Goal: Information Seeking & Learning: Learn about a topic

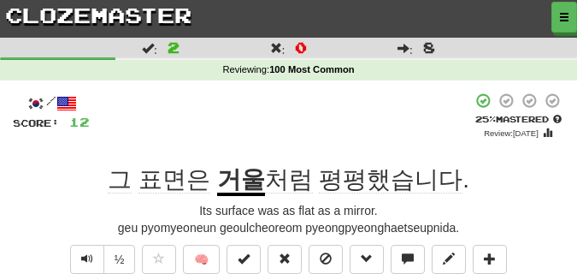
scroll to position [85, 0]
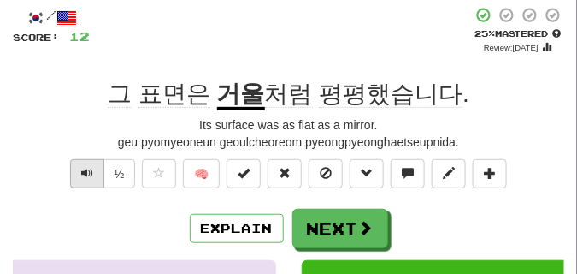
click at [88, 182] on button "Text-to-speech controls" at bounding box center [87, 173] width 34 height 29
click at [86, 175] on span "Text-to-speech controls" at bounding box center [87, 173] width 12 height 12
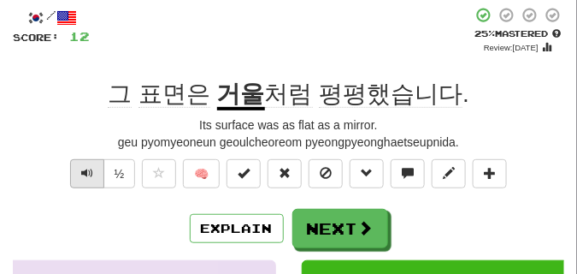
click at [86, 175] on span "Text-to-speech controls" at bounding box center [87, 173] width 12 height 12
click at [85, 174] on span "Text-to-speech controls" at bounding box center [87, 173] width 12 height 12
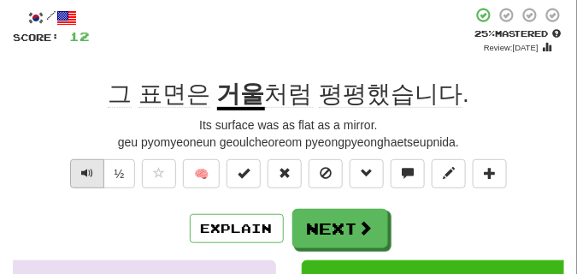
click at [85, 174] on span "Text-to-speech controls" at bounding box center [87, 173] width 12 height 12
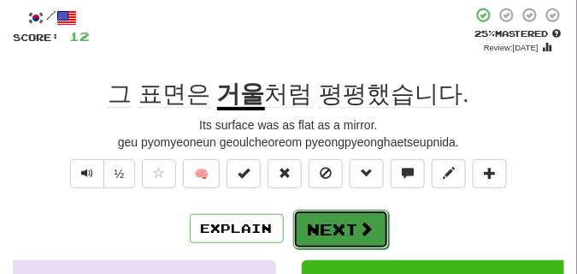
click at [344, 217] on button "Next" at bounding box center [341, 228] width 96 height 39
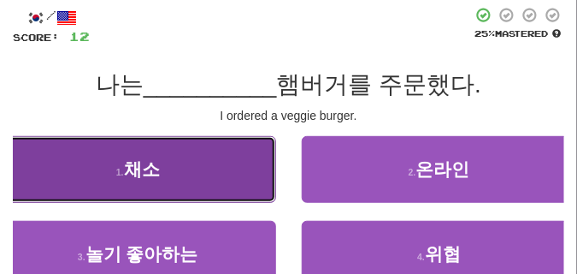
click at [165, 188] on button "1 . 채소" at bounding box center [138, 169] width 276 height 67
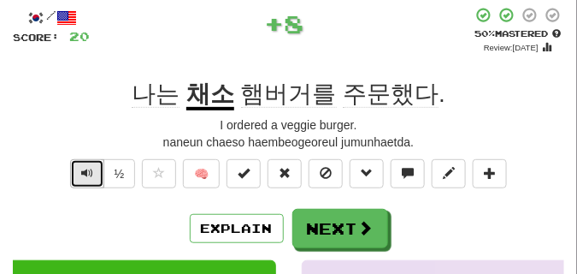
click at [86, 175] on span "Text-to-speech controls" at bounding box center [87, 173] width 12 height 12
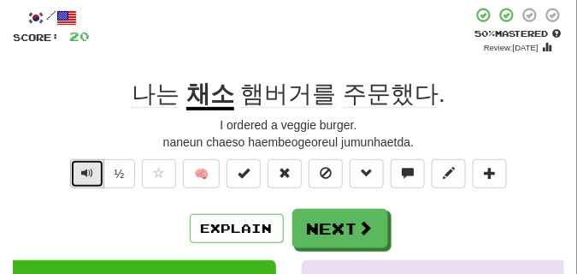
click at [86, 175] on span "Text-to-speech controls" at bounding box center [87, 173] width 12 height 12
click at [79, 167] on button "Text-to-speech controls" at bounding box center [87, 173] width 34 height 29
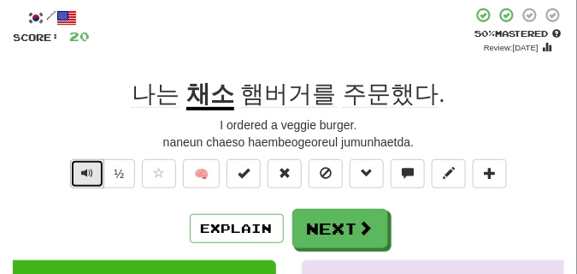
click at [79, 167] on button "Text-to-speech controls" at bounding box center [87, 173] width 34 height 29
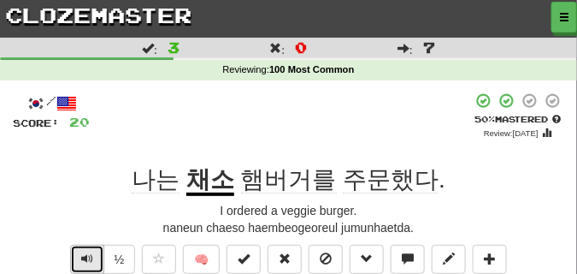
scroll to position [43, 0]
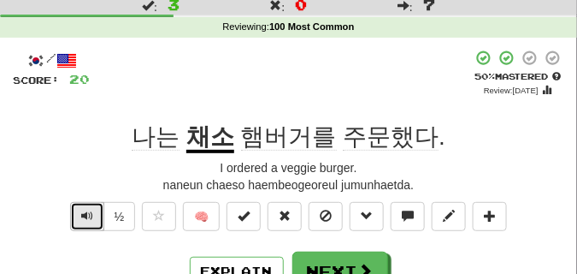
click at [91, 215] on span "Text-to-speech controls" at bounding box center [87, 215] width 12 height 12
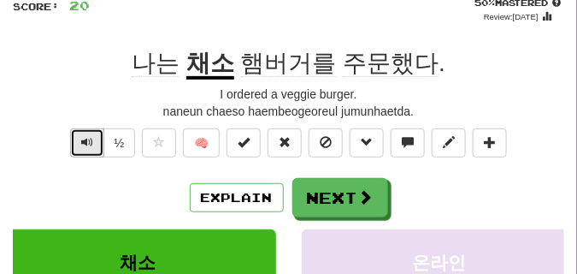
scroll to position [128, 0]
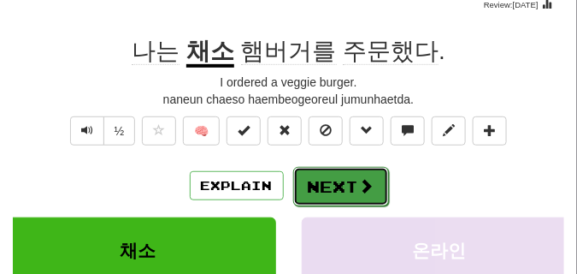
click at [321, 182] on button "Next" at bounding box center [341, 186] width 96 height 39
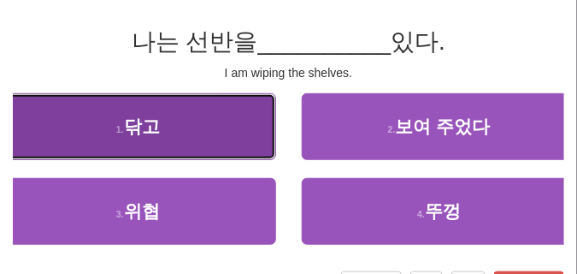
click at [158, 147] on button "1 . 닦고" at bounding box center [138, 126] width 276 height 67
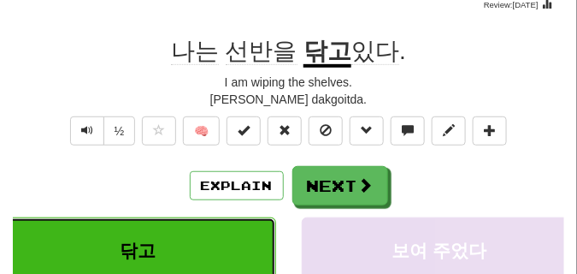
scroll to position [85, 0]
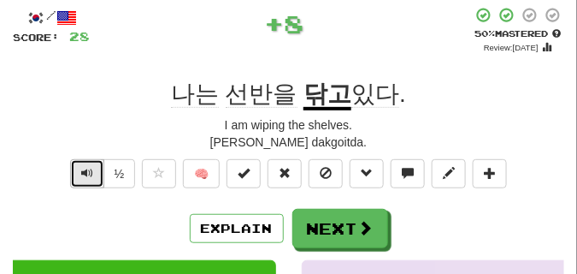
click at [82, 168] on span "Text-to-speech controls" at bounding box center [87, 173] width 12 height 12
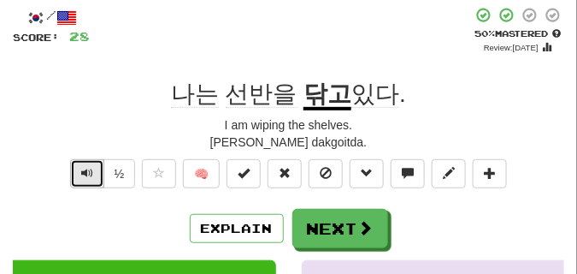
click at [81, 174] on span "Text-to-speech controls" at bounding box center [87, 173] width 12 height 12
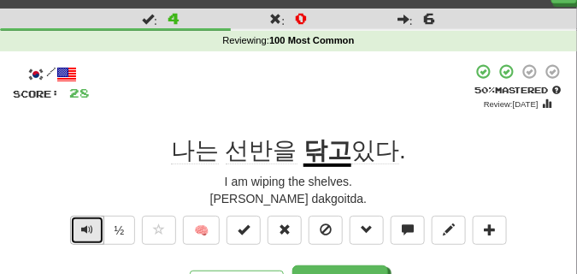
scroll to position [43, 0]
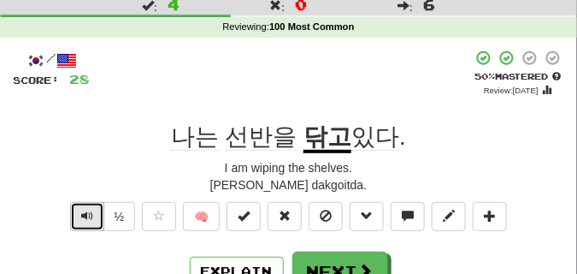
click at [83, 229] on button "Text-to-speech controls" at bounding box center [87, 216] width 34 height 29
click at [84, 215] on span "Text-to-speech controls" at bounding box center [87, 215] width 12 height 12
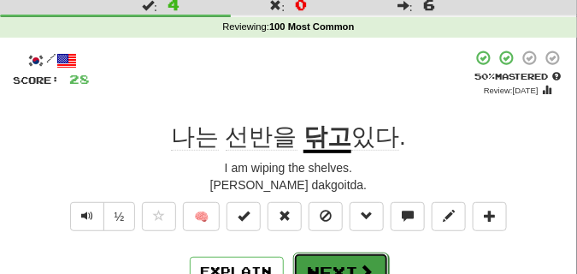
click at [345, 258] on button "Next" at bounding box center [341, 271] width 96 height 39
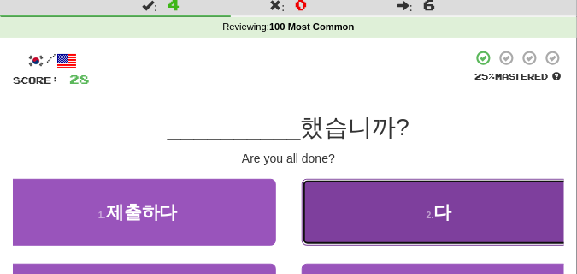
click at [347, 203] on button "2 . 다" at bounding box center [440, 212] width 276 height 67
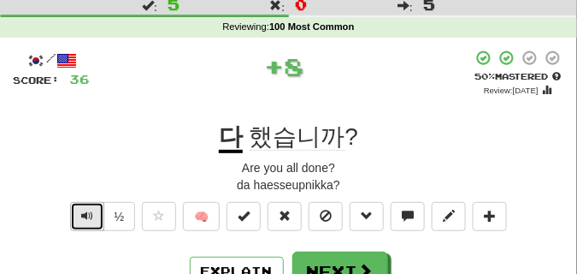
click at [81, 213] on span "Text-to-speech controls" at bounding box center [87, 215] width 12 height 12
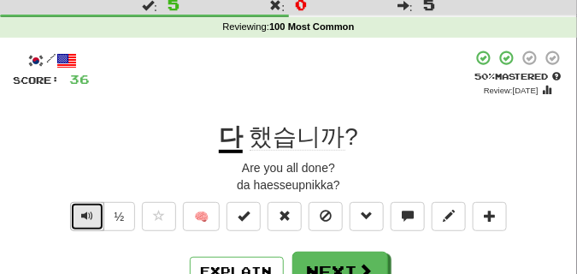
click at [81, 210] on span "Text-to-speech controls" at bounding box center [87, 215] width 12 height 12
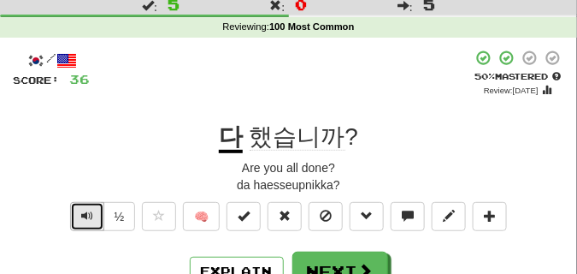
click at [81, 210] on span "Text-to-speech controls" at bounding box center [87, 215] width 12 height 12
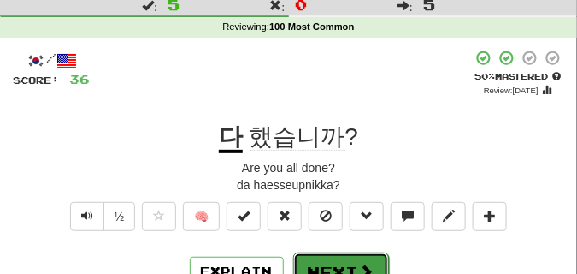
click at [337, 263] on button "Next" at bounding box center [341, 271] width 96 height 39
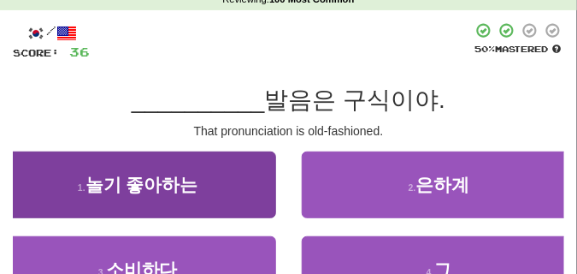
scroll to position [85, 0]
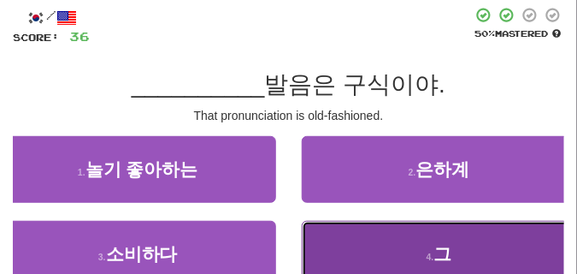
click at [315, 233] on button "4 . 그" at bounding box center [440, 254] width 276 height 67
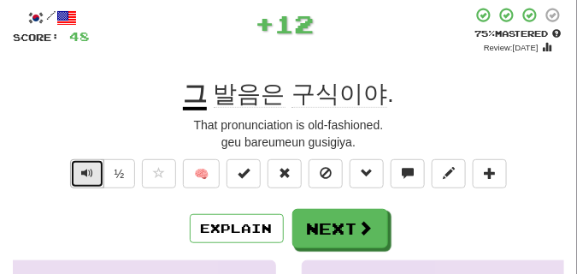
click at [82, 170] on span "Text-to-speech controls" at bounding box center [87, 173] width 12 height 12
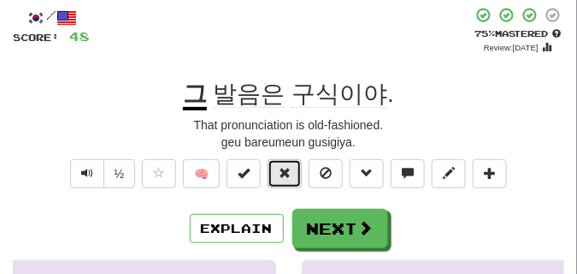
click at [286, 168] on span at bounding box center [285, 173] width 12 height 12
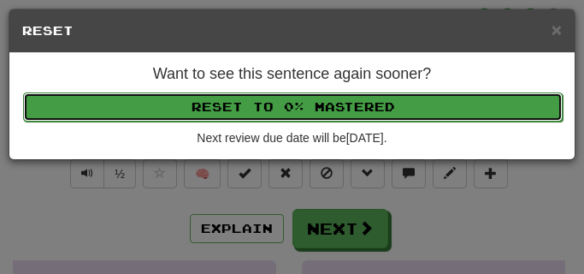
click at [273, 97] on button "Reset to 0% Mastered" at bounding box center [292, 106] width 539 height 29
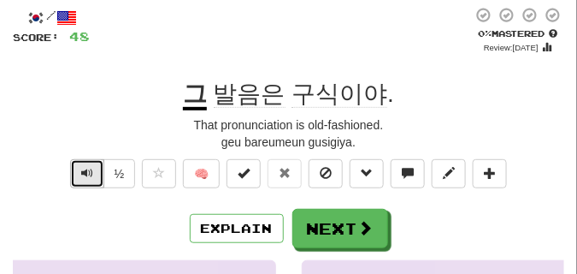
click at [91, 168] on span "Text-to-speech controls" at bounding box center [87, 173] width 12 height 12
click at [82, 169] on span "Text-to-speech controls" at bounding box center [87, 173] width 12 height 12
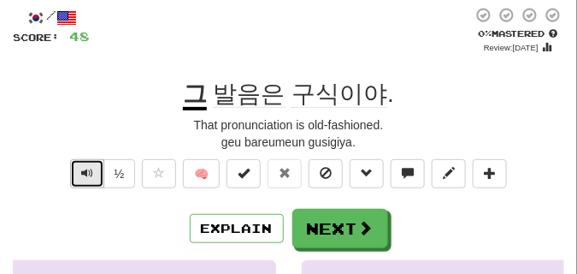
click at [82, 169] on span "Text-to-speech controls" at bounding box center [87, 173] width 12 height 12
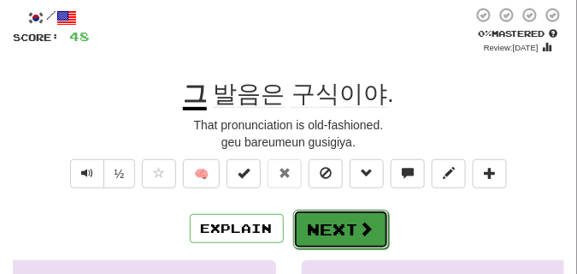
click at [320, 227] on button "Next" at bounding box center [341, 228] width 96 height 39
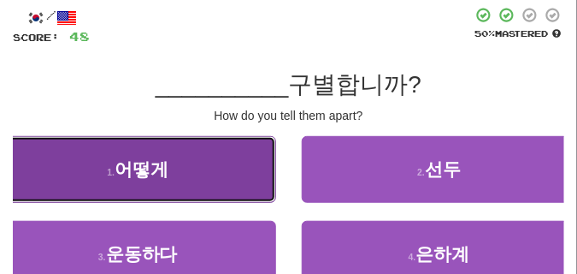
click at [163, 180] on button "1 . 어떻게" at bounding box center [138, 169] width 276 height 67
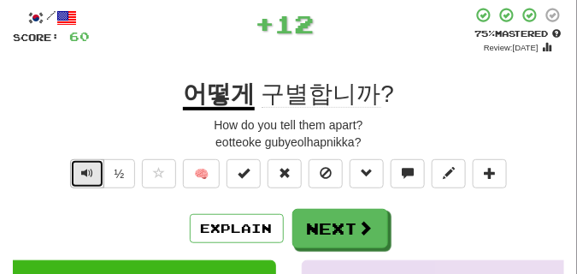
click at [80, 163] on button "Text-to-speech controls" at bounding box center [87, 173] width 34 height 29
click at [81, 164] on button "Text-to-speech controls" at bounding box center [87, 173] width 34 height 29
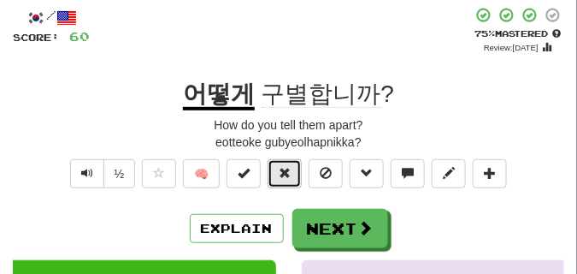
click at [288, 173] on span at bounding box center [285, 173] width 12 height 12
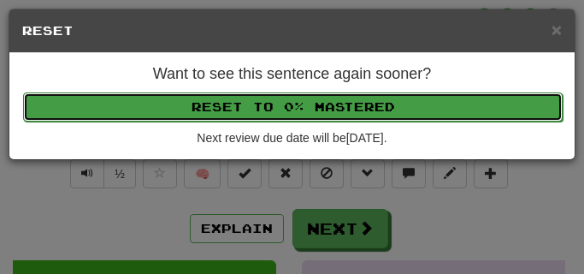
click at [284, 111] on button "Reset to 0% Mastered" at bounding box center [292, 106] width 539 height 29
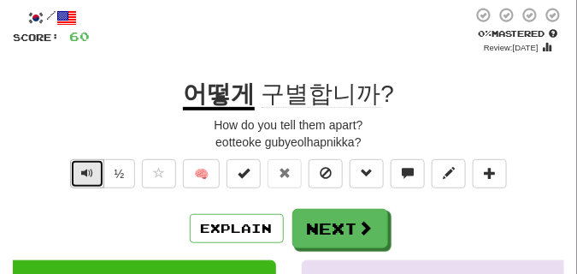
click at [85, 180] on button "Text-to-speech controls" at bounding box center [87, 173] width 34 height 29
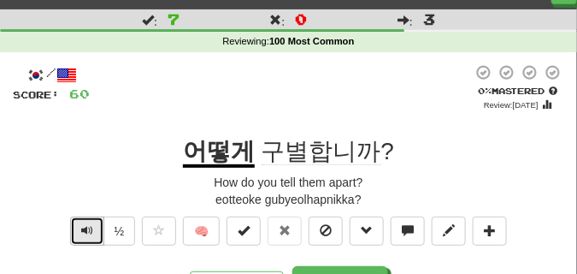
scroll to position [43, 0]
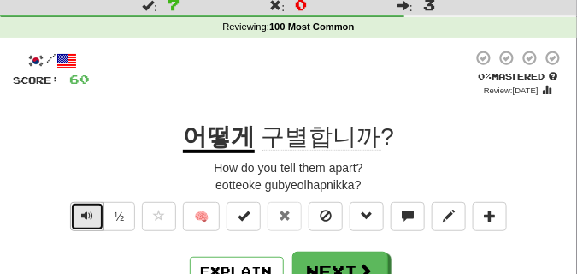
click at [91, 209] on span "Text-to-speech controls" at bounding box center [87, 215] width 12 height 12
click at [82, 214] on span "Text-to-speech controls" at bounding box center [87, 215] width 12 height 12
click at [82, 213] on span "Text-to-speech controls" at bounding box center [87, 215] width 12 height 12
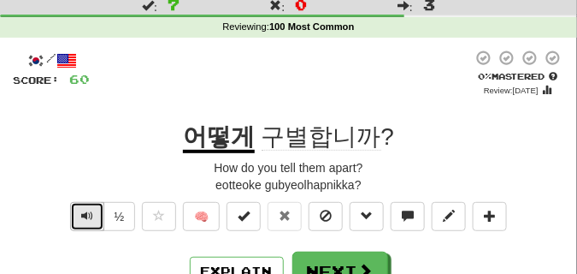
click at [82, 213] on span "Text-to-speech controls" at bounding box center [87, 215] width 12 height 12
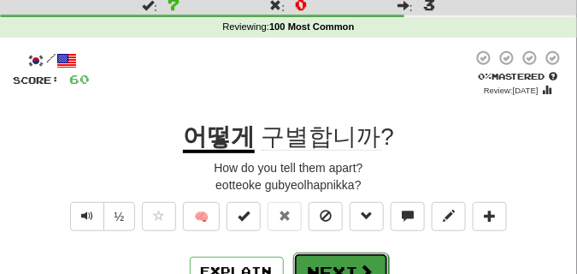
click at [316, 259] on button "Next" at bounding box center [341, 271] width 96 height 39
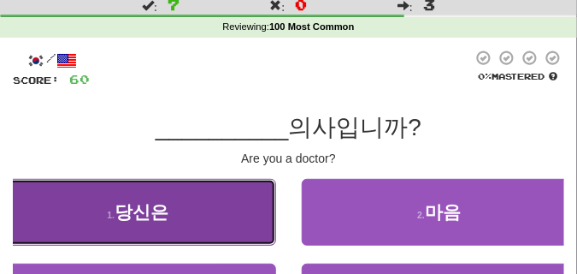
click at [153, 227] on button "1 . 당신은" at bounding box center [138, 212] width 276 height 67
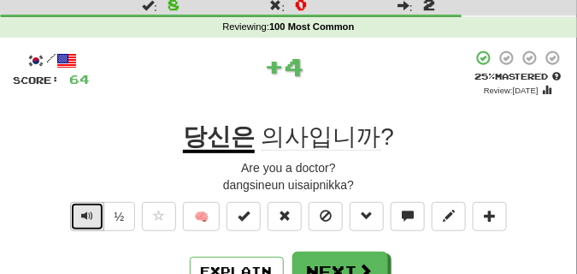
click at [86, 215] on span "Text-to-speech controls" at bounding box center [87, 215] width 12 height 12
click at [86, 216] on span "Text-to-speech controls" at bounding box center [87, 215] width 12 height 12
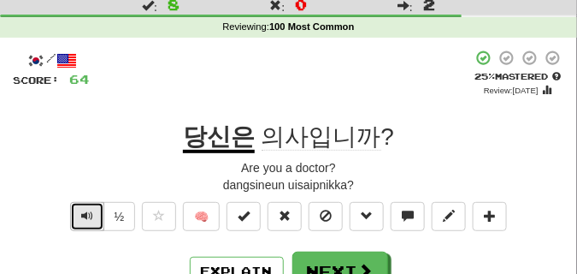
click at [96, 221] on button "Text-to-speech controls" at bounding box center [87, 216] width 34 height 29
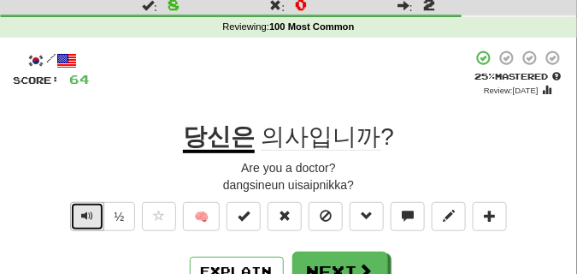
click at [96, 221] on button "Text-to-speech controls" at bounding box center [87, 216] width 34 height 29
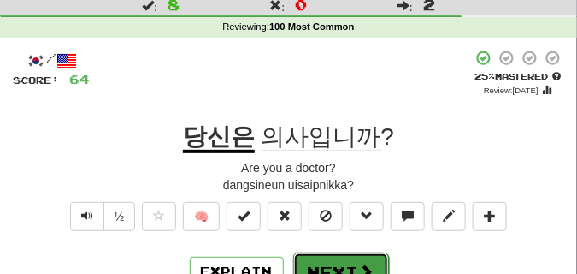
click at [308, 260] on button "Next" at bounding box center [341, 271] width 96 height 39
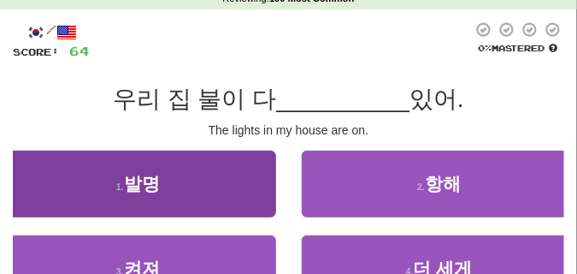
scroll to position [85, 0]
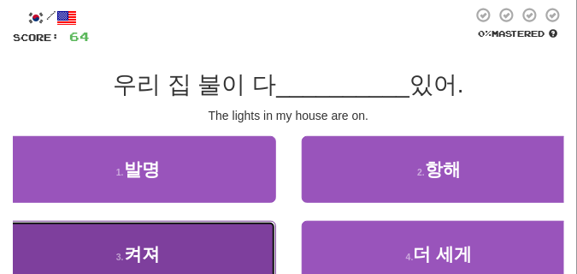
click at [154, 240] on button "3 . 켜져" at bounding box center [138, 254] width 276 height 67
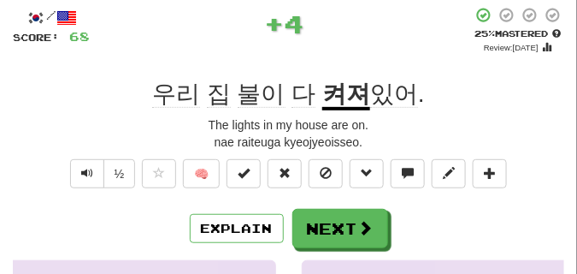
scroll to position [43, 0]
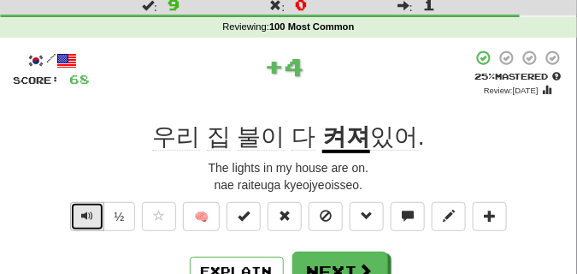
click at [79, 210] on button "Text-to-speech controls" at bounding box center [87, 216] width 34 height 29
click at [76, 210] on button "Text-to-speech controls" at bounding box center [87, 216] width 34 height 29
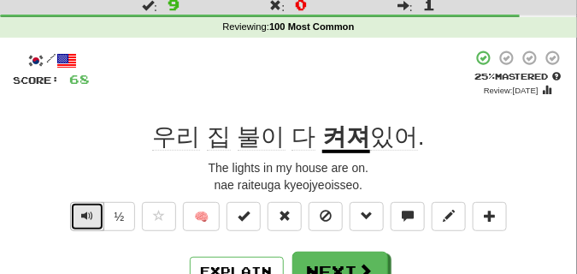
click at [86, 221] on span "Text-to-speech controls" at bounding box center [87, 215] width 12 height 12
click at [86, 220] on span "Text-to-speech controls" at bounding box center [87, 215] width 12 height 12
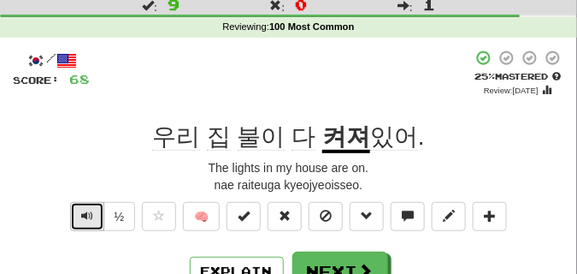
click at [86, 220] on span "Text-to-speech controls" at bounding box center [87, 215] width 12 height 12
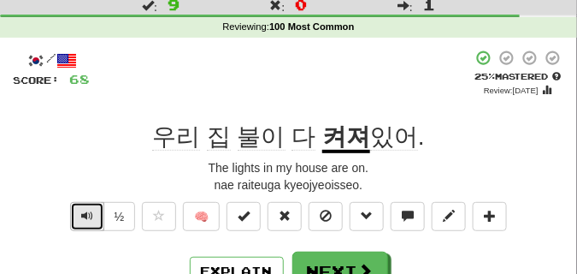
click at [86, 220] on span "Text-to-speech controls" at bounding box center [87, 215] width 12 height 12
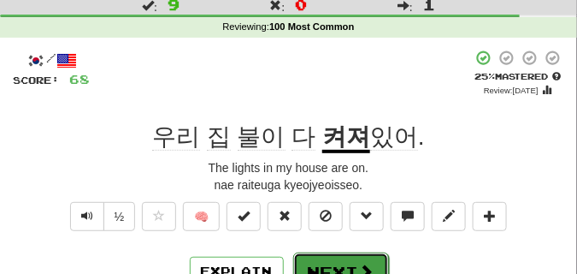
click at [311, 258] on button "Next" at bounding box center [341, 271] width 96 height 39
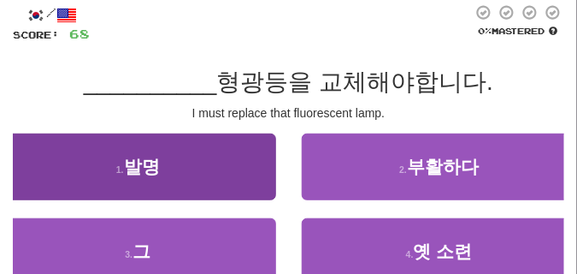
scroll to position [128, 0]
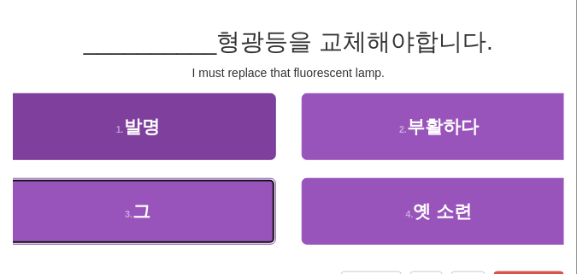
click at [186, 188] on button "3 . 그" at bounding box center [138, 211] width 276 height 67
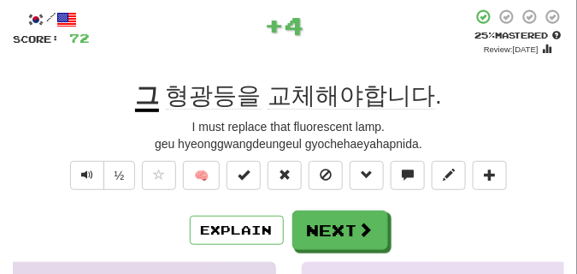
scroll to position [43, 0]
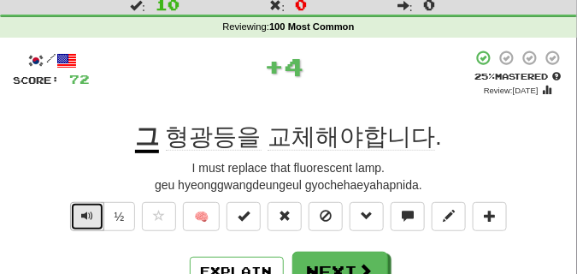
click at [86, 213] on span "Text-to-speech controls" at bounding box center [87, 215] width 12 height 12
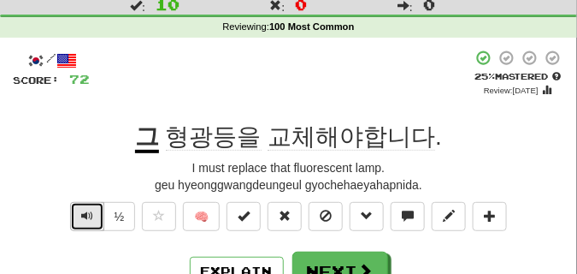
click at [86, 213] on span "Text-to-speech controls" at bounding box center [87, 215] width 12 height 12
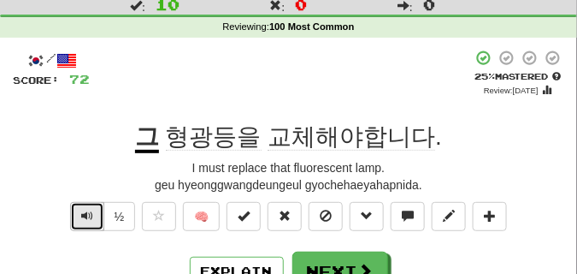
click at [86, 213] on span "Text-to-speech controls" at bounding box center [87, 215] width 12 height 12
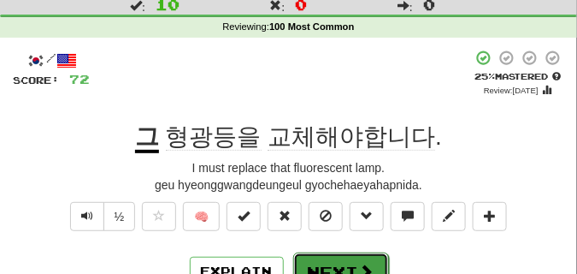
click at [321, 260] on button "Next" at bounding box center [341, 271] width 96 height 39
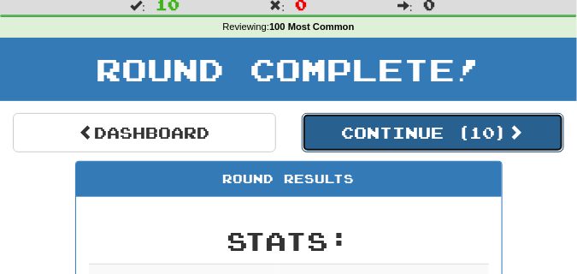
click at [438, 126] on button "Continue ( 10 )" at bounding box center [433, 132] width 263 height 39
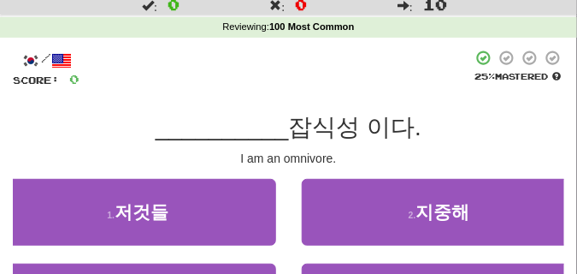
scroll to position [85, 0]
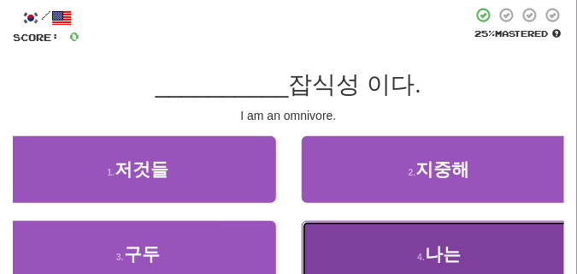
click at [463, 230] on button "4 . 나는" at bounding box center [440, 254] width 276 height 67
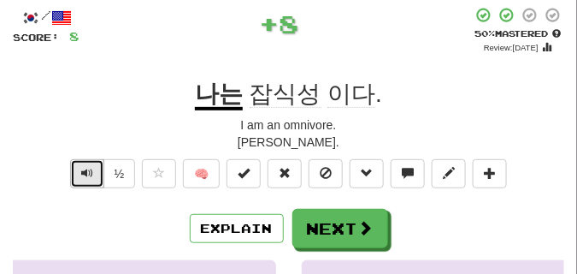
click at [85, 164] on button "Text-to-speech controls" at bounding box center [87, 173] width 34 height 29
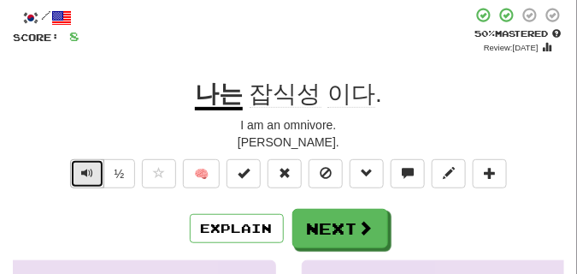
click at [85, 164] on button "Text-to-speech controls" at bounding box center [87, 173] width 34 height 29
click at [90, 174] on span "Text-to-speech controls" at bounding box center [87, 173] width 12 height 12
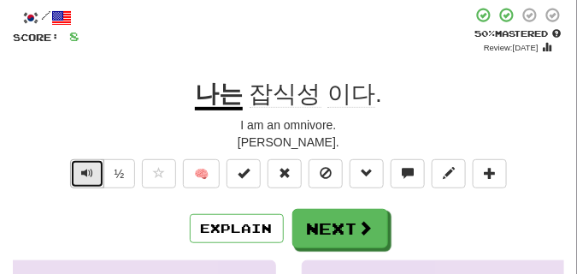
click at [90, 174] on span "Text-to-speech controls" at bounding box center [87, 173] width 12 height 12
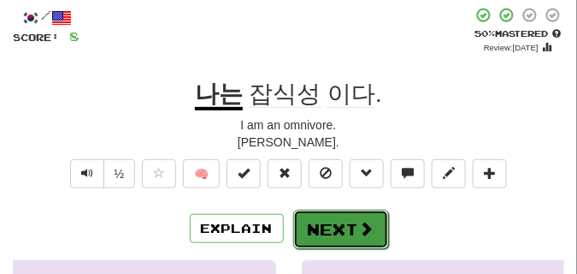
click at [324, 215] on button "Next" at bounding box center [341, 228] width 96 height 39
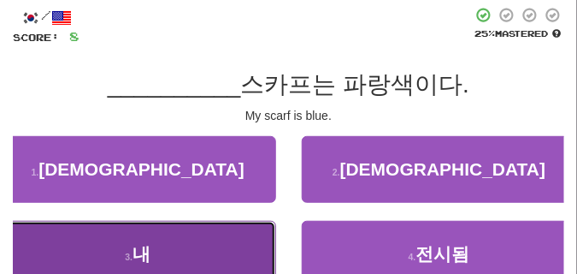
click at [229, 239] on button "3 . 내" at bounding box center [138, 254] width 276 height 67
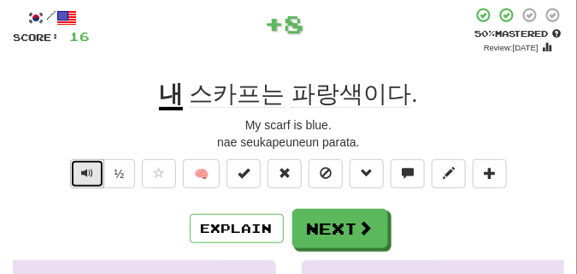
click at [86, 168] on span "Text-to-speech controls" at bounding box center [87, 173] width 12 height 12
click at [87, 168] on span "Text-to-speech controls" at bounding box center [87, 173] width 12 height 12
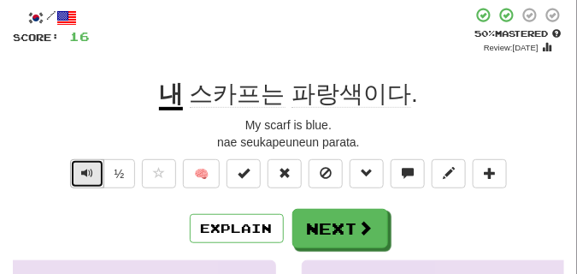
click at [87, 168] on span "Text-to-speech controls" at bounding box center [87, 173] width 12 height 12
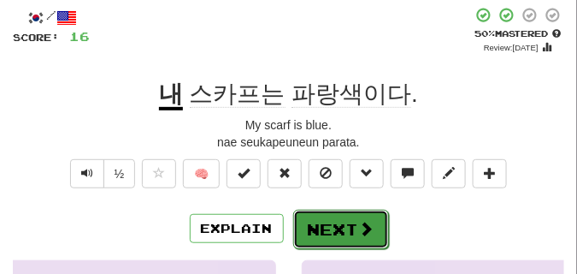
click at [376, 214] on button "Next" at bounding box center [341, 228] width 96 height 39
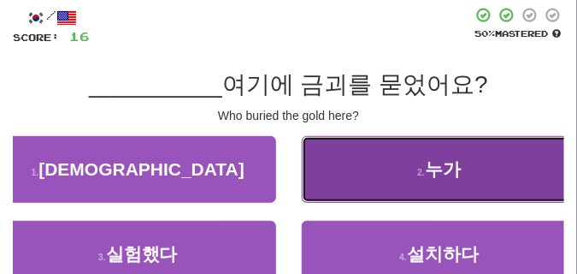
click at [421, 168] on small "2 ." at bounding box center [421, 172] width 8 height 10
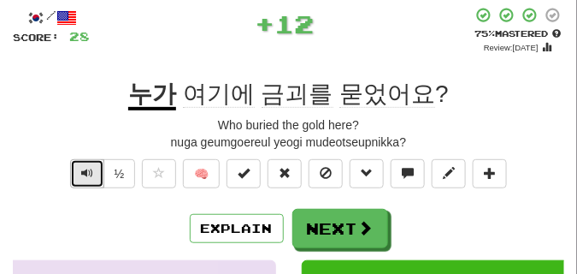
click at [87, 167] on span "Text-to-speech controls" at bounding box center [87, 173] width 12 height 12
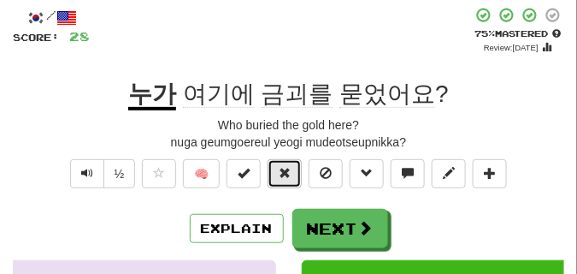
click at [278, 165] on button at bounding box center [285, 173] width 34 height 29
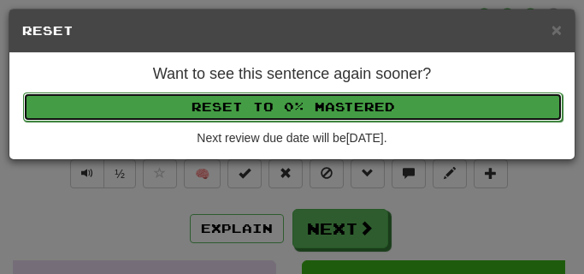
click at [264, 109] on button "Reset to 0% Mastered" at bounding box center [292, 106] width 539 height 29
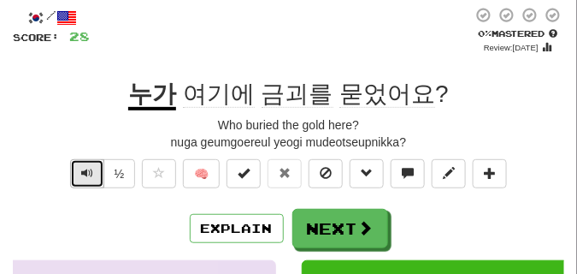
click at [79, 179] on button "Text-to-speech controls" at bounding box center [87, 173] width 34 height 29
click at [79, 174] on button "Text-to-speech controls" at bounding box center [87, 173] width 34 height 29
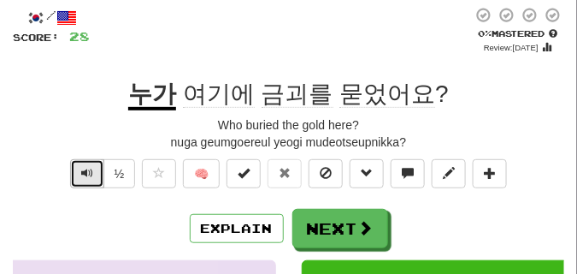
click at [87, 167] on span "Text-to-speech controls" at bounding box center [87, 173] width 12 height 12
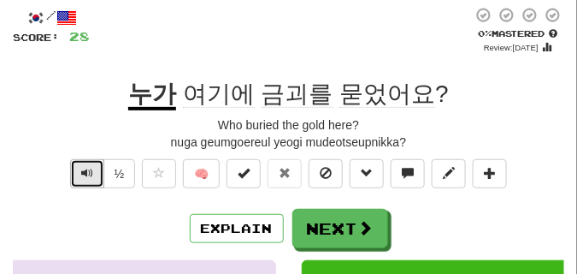
click at [84, 176] on span "Text-to-speech controls" at bounding box center [87, 173] width 12 height 12
click at [84, 174] on span "Text-to-speech controls" at bounding box center [87, 173] width 12 height 12
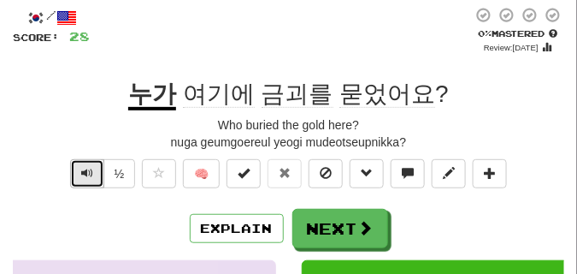
click at [84, 174] on span "Text-to-speech controls" at bounding box center [87, 173] width 12 height 12
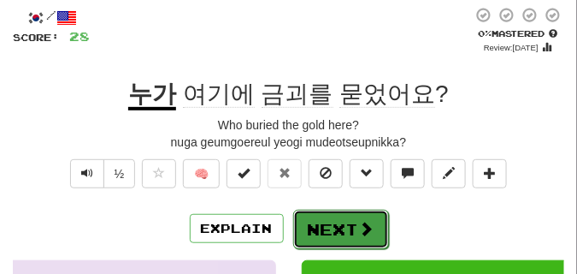
click at [341, 218] on button "Next" at bounding box center [341, 228] width 96 height 39
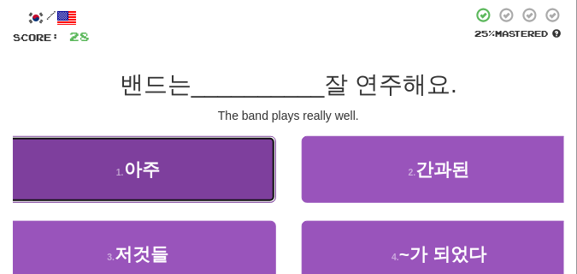
click at [221, 159] on button "1 . 아주" at bounding box center [138, 169] width 276 height 67
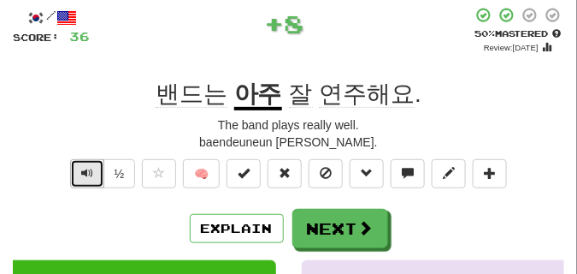
click at [86, 174] on span "Text-to-speech controls" at bounding box center [87, 173] width 12 height 12
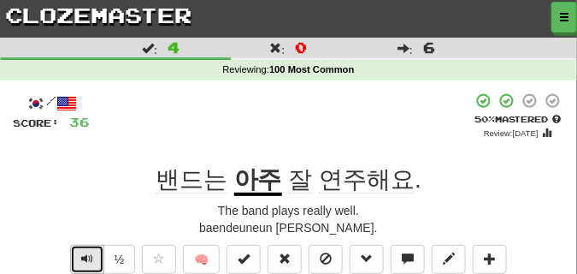
scroll to position [43, 0]
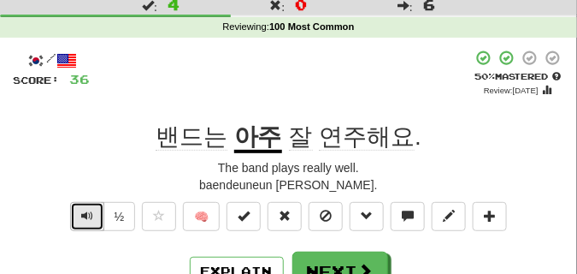
click at [80, 222] on button "Text-to-speech controls" at bounding box center [87, 216] width 34 height 29
click at [81, 215] on span "Text-to-speech controls" at bounding box center [87, 215] width 12 height 12
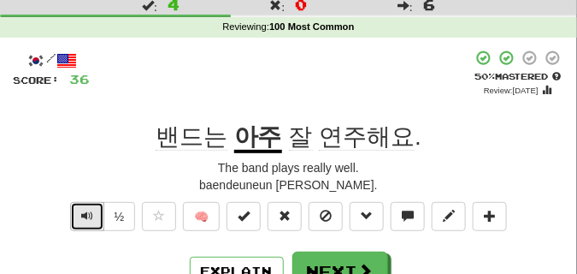
click at [81, 215] on span "Text-to-speech controls" at bounding box center [87, 215] width 12 height 12
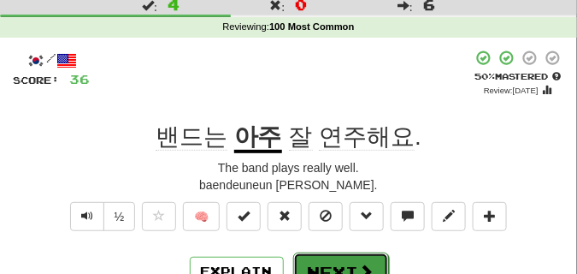
click at [311, 255] on button "Next" at bounding box center [341, 271] width 96 height 39
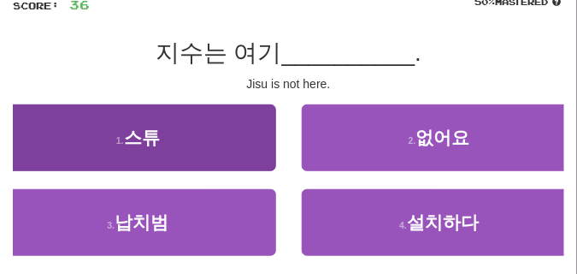
scroll to position [128, 0]
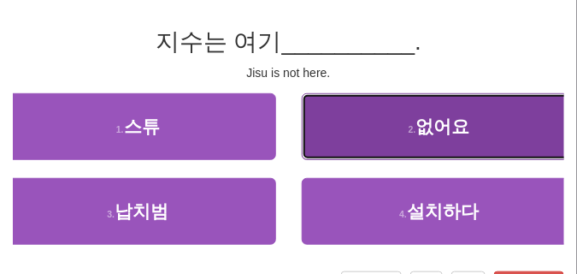
click at [339, 129] on button "2 . 없어요" at bounding box center [440, 126] width 276 height 67
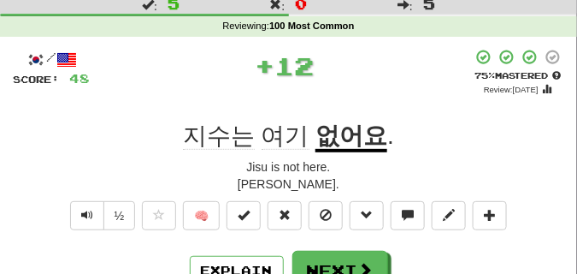
scroll to position [43, 0]
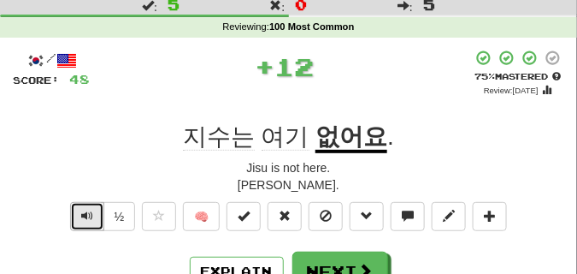
click at [96, 214] on button "Text-to-speech controls" at bounding box center [87, 216] width 34 height 29
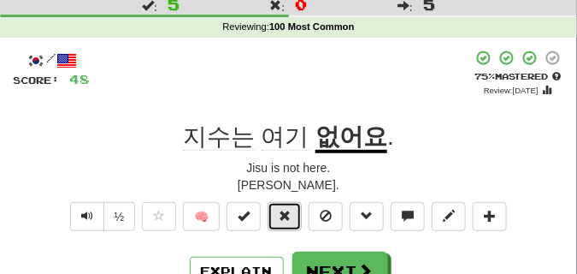
click at [295, 206] on button at bounding box center [285, 216] width 34 height 29
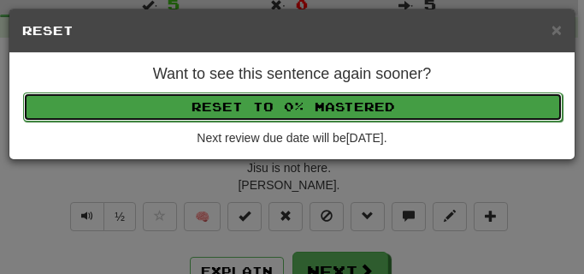
click at [263, 109] on button "Reset to 0% Mastered" at bounding box center [292, 106] width 539 height 29
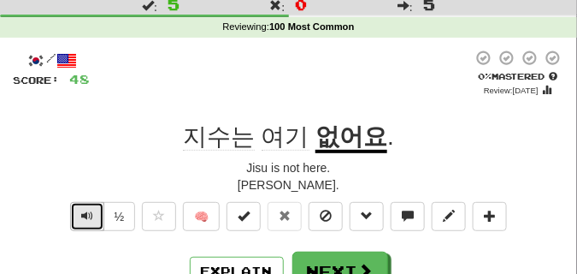
click at [97, 217] on button "Text-to-speech controls" at bounding box center [87, 216] width 34 height 29
click at [90, 211] on span "Text-to-speech controls" at bounding box center [87, 215] width 12 height 12
click at [88, 209] on span "Text-to-speech controls" at bounding box center [87, 215] width 12 height 12
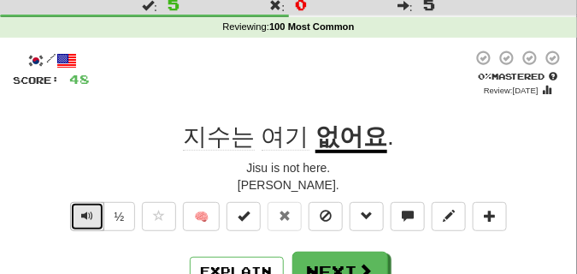
click at [88, 209] on span "Text-to-speech controls" at bounding box center [87, 215] width 12 height 12
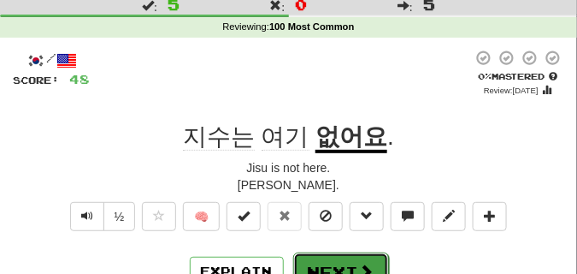
click at [346, 261] on button "Next" at bounding box center [341, 271] width 96 height 39
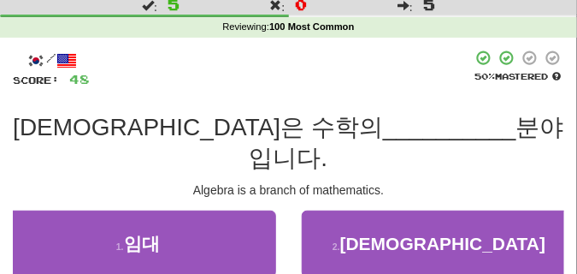
scroll to position [85, 0]
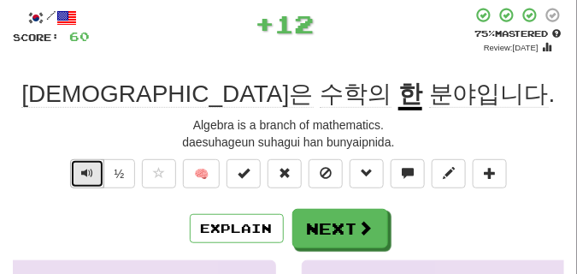
click at [94, 176] on button "Text-to-speech controls" at bounding box center [87, 173] width 34 height 29
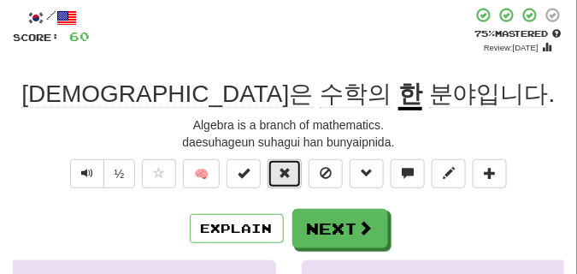
click at [282, 177] on span at bounding box center [285, 173] width 12 height 12
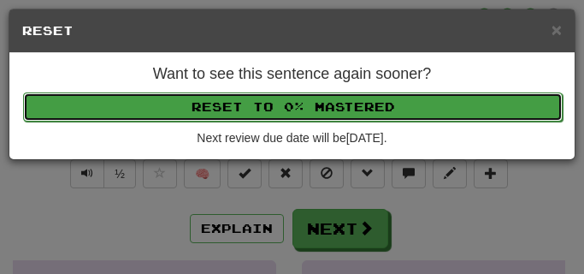
click at [260, 109] on button "Reset to 0% Mastered" at bounding box center [292, 106] width 539 height 29
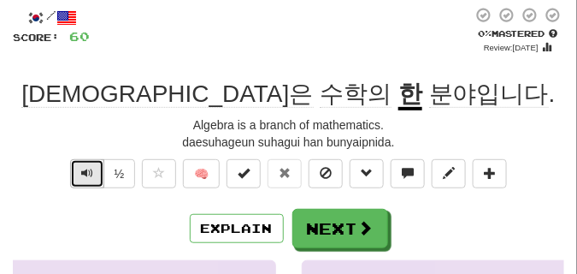
click at [97, 168] on button "Text-to-speech controls" at bounding box center [87, 173] width 34 height 29
click at [84, 167] on span "Text-to-speech controls" at bounding box center [87, 173] width 12 height 12
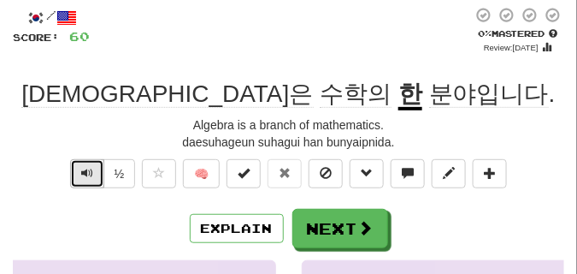
click at [84, 167] on span "Text-to-speech controls" at bounding box center [87, 173] width 12 height 12
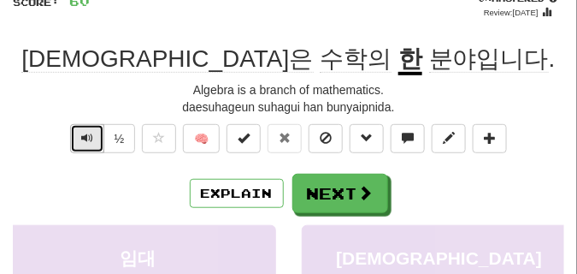
scroll to position [128, 0]
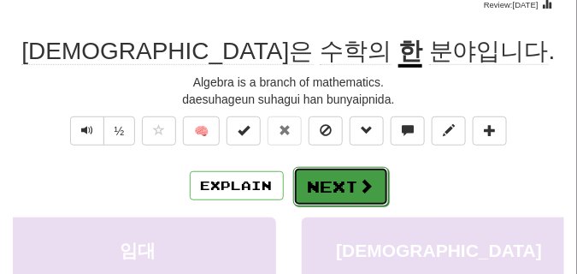
click at [315, 174] on button "Next" at bounding box center [341, 186] width 96 height 39
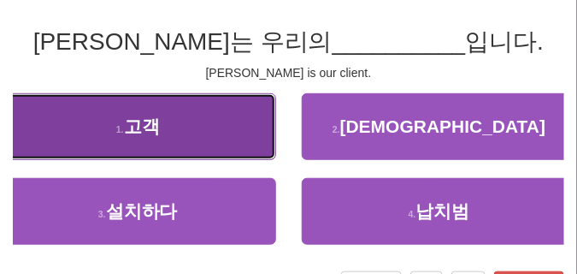
click at [144, 146] on button "1 . 고객" at bounding box center [138, 126] width 276 height 67
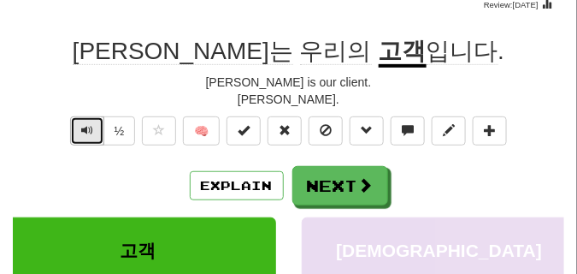
click at [84, 128] on span "Text-to-speech controls" at bounding box center [87, 130] width 12 height 12
click at [91, 131] on span "Text-to-speech controls" at bounding box center [87, 130] width 12 height 12
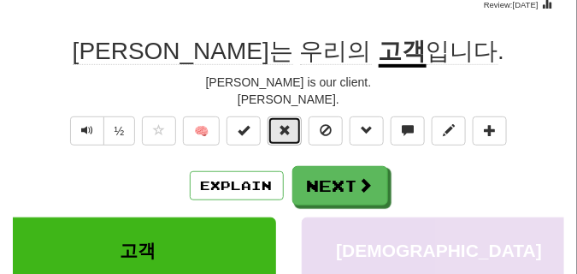
click at [285, 128] on span at bounding box center [285, 130] width 12 height 12
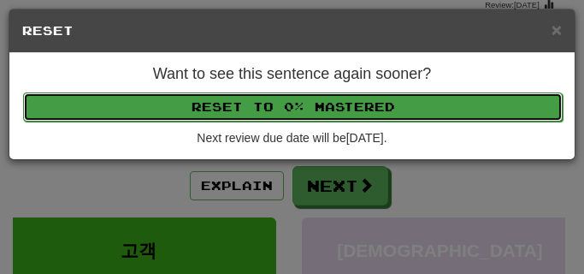
click at [280, 107] on button "Reset to 0% Mastered" at bounding box center [292, 106] width 539 height 29
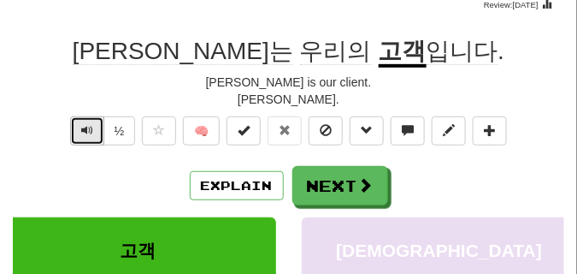
click at [88, 127] on span "Text-to-speech controls" at bounding box center [87, 130] width 12 height 12
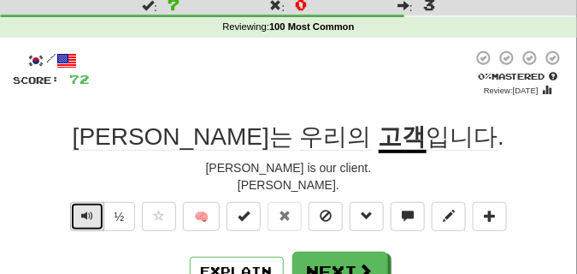
scroll to position [85, 0]
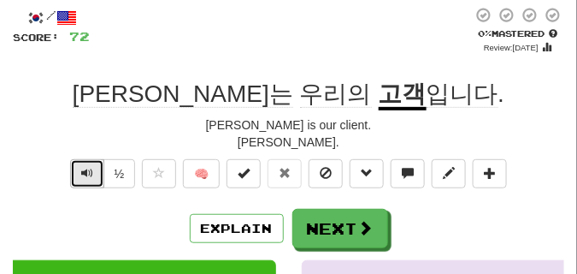
click at [78, 170] on button "Text-to-speech controls" at bounding box center [87, 173] width 34 height 29
click at [87, 170] on span "Text-to-speech controls" at bounding box center [87, 173] width 12 height 12
click at [89, 182] on button "Text-to-speech controls" at bounding box center [87, 173] width 34 height 29
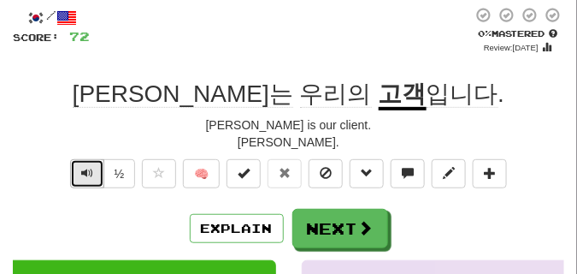
click at [89, 182] on button "Text-to-speech controls" at bounding box center [87, 173] width 34 height 29
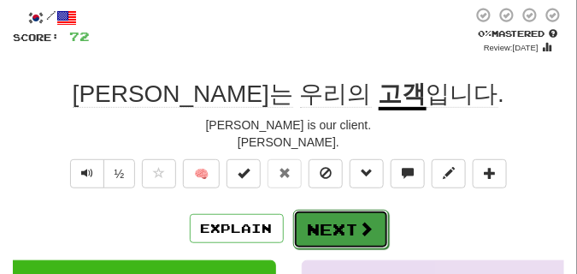
click at [308, 215] on button "Next" at bounding box center [341, 228] width 96 height 39
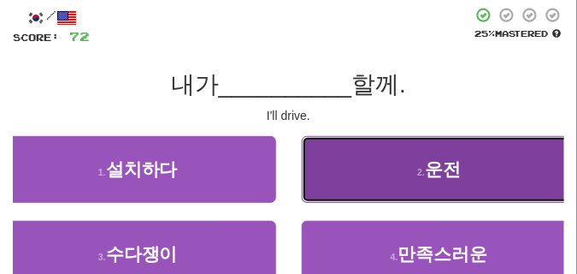
click at [383, 186] on button "2 . 운전" at bounding box center [440, 169] width 276 height 67
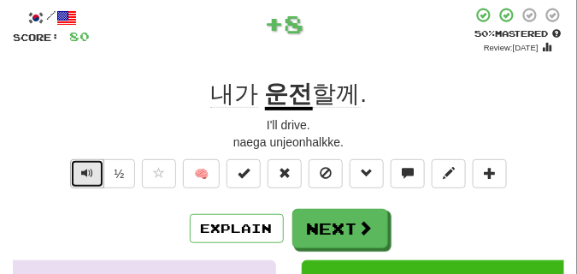
click at [76, 176] on button "Text-to-speech controls" at bounding box center [87, 173] width 34 height 29
click at [82, 171] on span "Text-to-speech controls" at bounding box center [87, 173] width 12 height 12
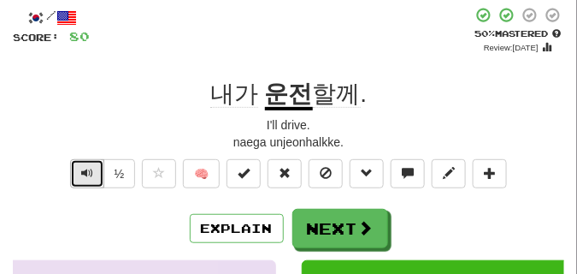
click at [79, 168] on button "Text-to-speech controls" at bounding box center [87, 173] width 34 height 29
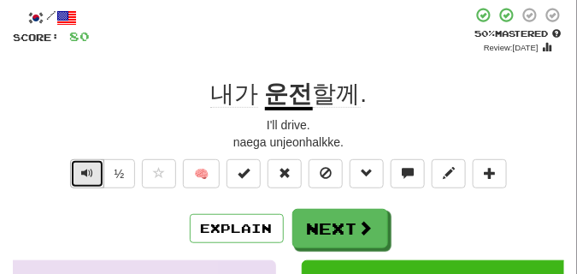
click at [79, 168] on button "Text-to-speech controls" at bounding box center [87, 173] width 34 height 29
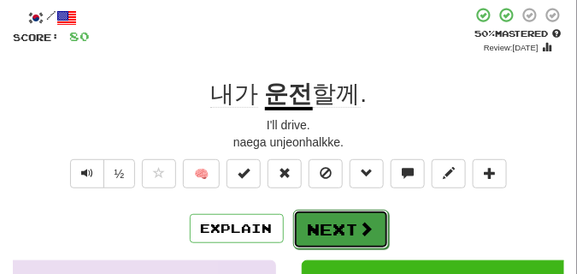
click at [328, 214] on button "Next" at bounding box center [341, 228] width 96 height 39
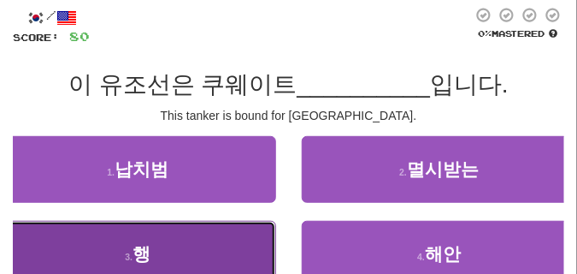
click at [192, 238] on button "3 . 행" at bounding box center [138, 254] width 276 height 67
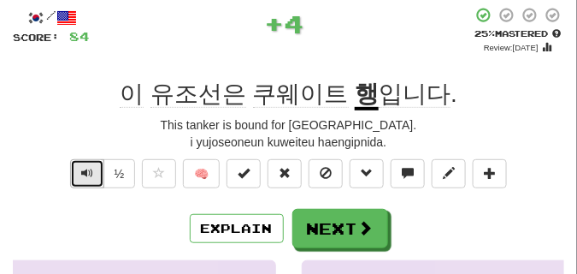
click at [91, 173] on span "Text-to-speech controls" at bounding box center [87, 173] width 12 height 12
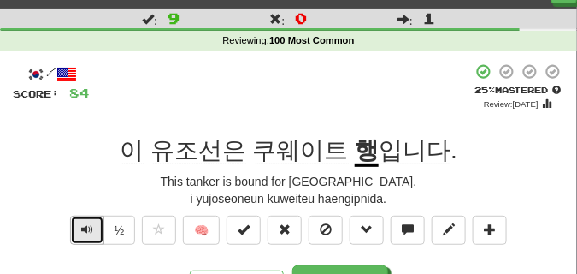
scroll to position [43, 0]
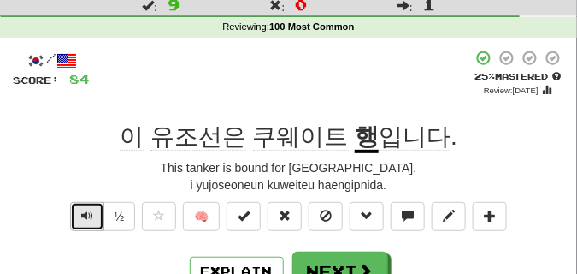
click at [86, 211] on span "Text-to-speech controls" at bounding box center [87, 215] width 12 height 12
click at [85, 215] on span "Text-to-speech controls" at bounding box center [87, 215] width 12 height 12
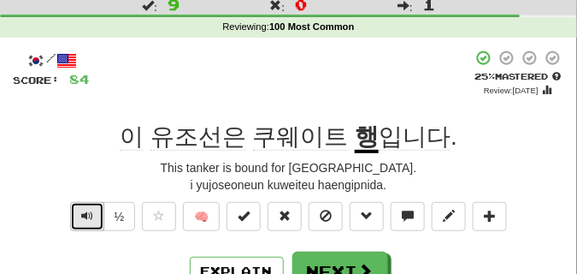
click at [85, 215] on span "Text-to-speech controls" at bounding box center [87, 215] width 12 height 12
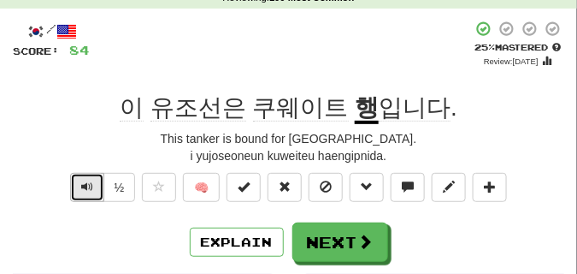
scroll to position [85, 0]
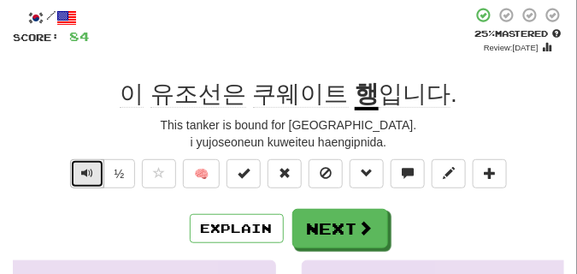
click at [86, 183] on button "Text-to-speech controls" at bounding box center [87, 173] width 34 height 29
click at [88, 172] on span "Text-to-speech controls" at bounding box center [87, 173] width 12 height 12
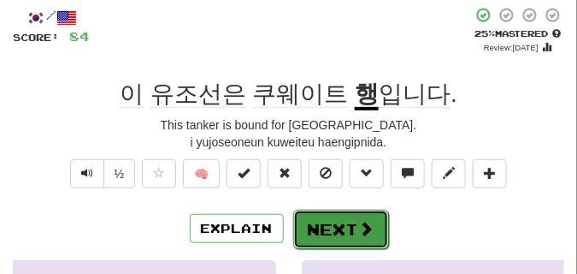
click at [345, 215] on button "Next" at bounding box center [341, 228] width 96 height 39
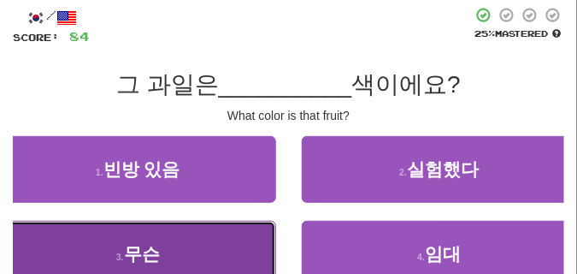
click at [217, 233] on button "3 . 무슨" at bounding box center [138, 254] width 276 height 67
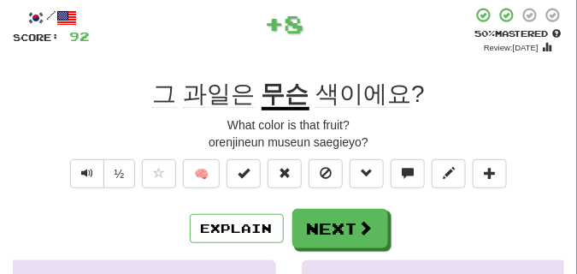
scroll to position [43, 0]
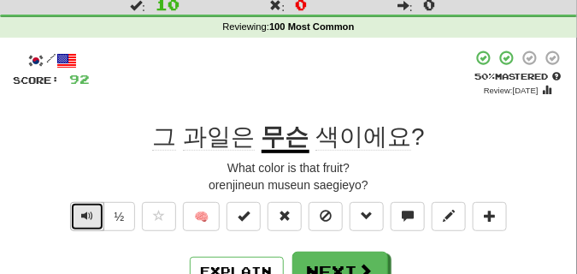
click at [87, 207] on button "Text-to-speech controls" at bounding box center [87, 216] width 34 height 29
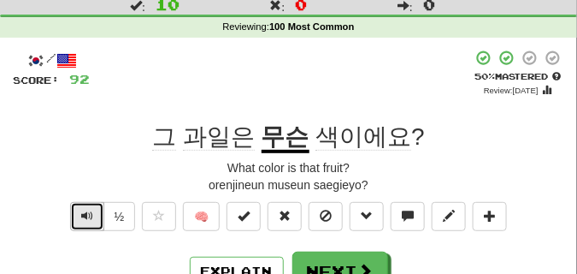
click at [87, 207] on button "Text-to-speech controls" at bounding box center [87, 216] width 34 height 29
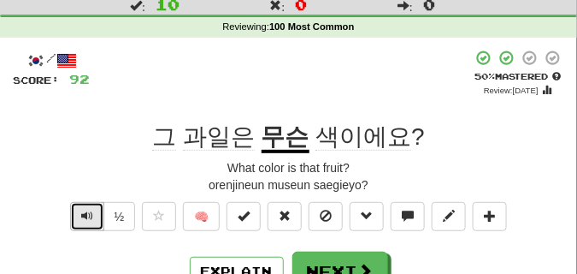
click at [87, 207] on button "Text-to-speech controls" at bounding box center [87, 216] width 34 height 29
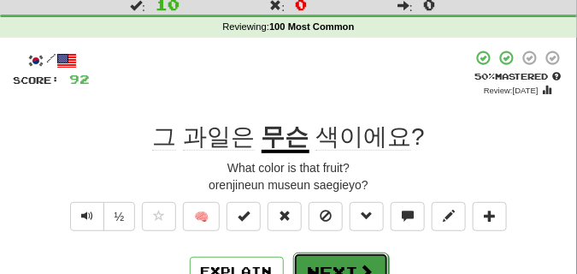
click at [359, 256] on button "Next" at bounding box center [341, 271] width 96 height 39
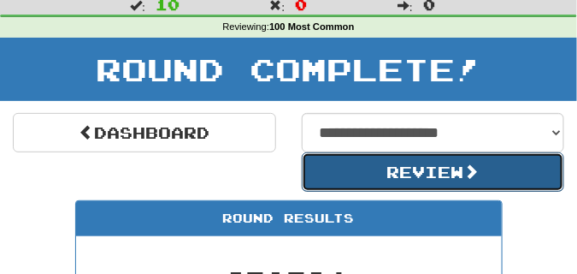
click at [373, 174] on button "Review" at bounding box center [433, 171] width 263 height 39
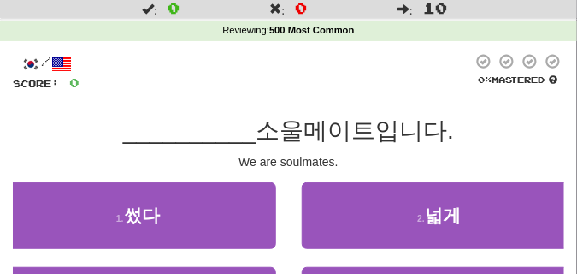
scroll to position [85, 0]
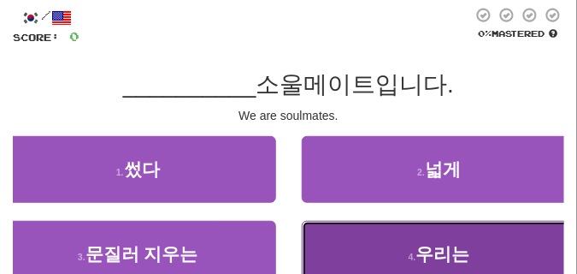
click at [349, 243] on button "4 . 우리는" at bounding box center [440, 254] width 276 height 67
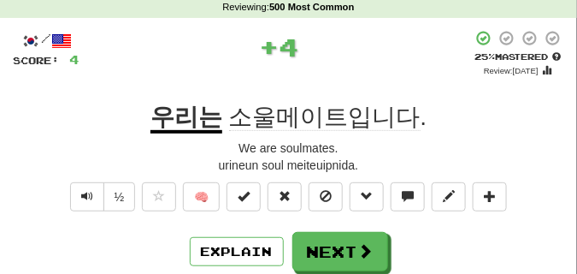
scroll to position [43, 0]
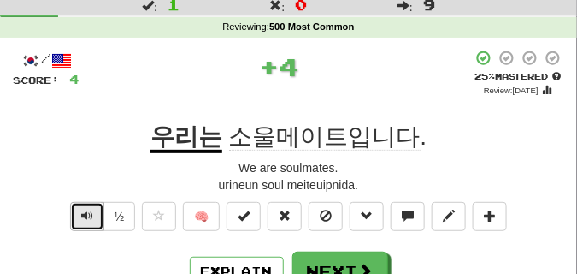
click at [86, 209] on span "Text-to-speech controls" at bounding box center [87, 215] width 12 height 12
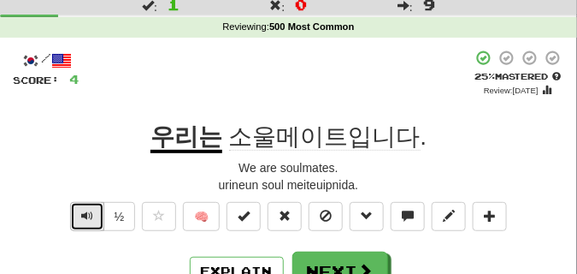
click at [86, 209] on span "Text-to-speech controls" at bounding box center [87, 215] width 12 height 12
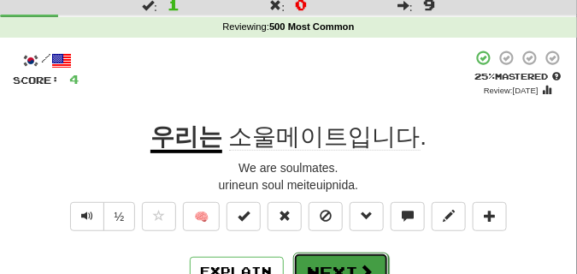
click at [319, 259] on button "Next" at bounding box center [341, 271] width 96 height 39
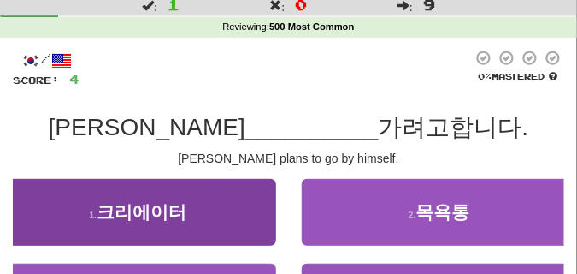
scroll to position [85, 0]
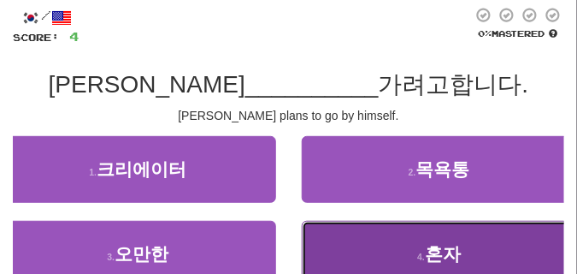
click at [379, 251] on button "4 . 혼자" at bounding box center [440, 254] width 276 height 67
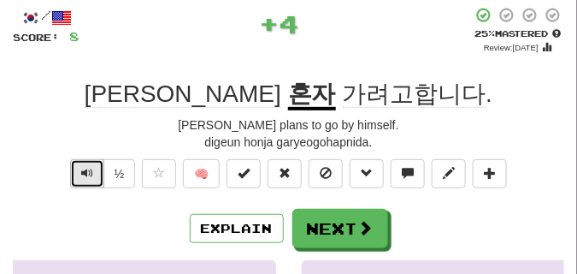
click at [84, 170] on span "Text-to-speech controls" at bounding box center [87, 173] width 12 height 12
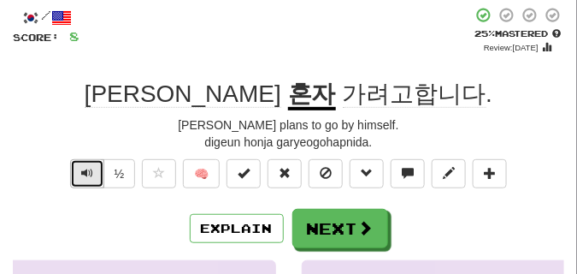
click at [84, 170] on span "Text-to-speech controls" at bounding box center [87, 173] width 12 height 12
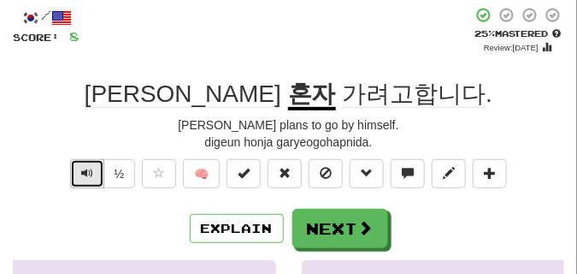
click at [84, 170] on span "Text-to-speech controls" at bounding box center [87, 173] width 12 height 12
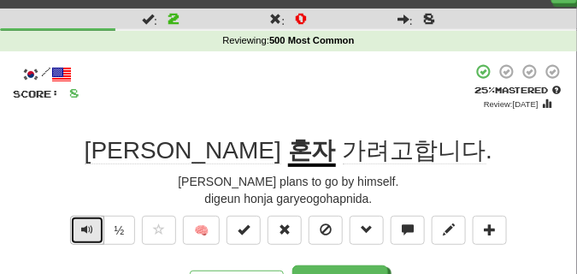
scroll to position [43, 0]
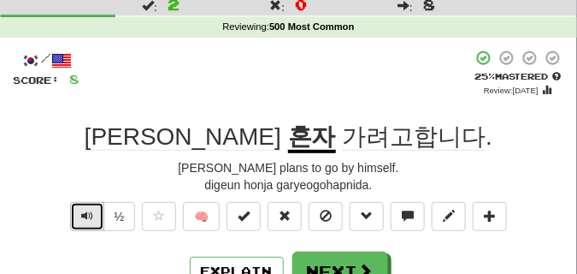
click at [78, 210] on button "Text-to-speech controls" at bounding box center [87, 216] width 34 height 29
click at [78, 209] on button "Text-to-speech controls" at bounding box center [87, 216] width 34 height 29
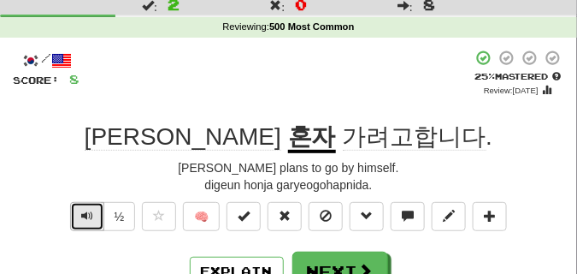
click at [78, 209] on button "Text-to-speech controls" at bounding box center [87, 216] width 34 height 29
click at [78, 208] on button "Text-to-speech controls" at bounding box center [87, 216] width 34 height 29
click at [79, 209] on button "Text-to-speech controls" at bounding box center [87, 216] width 34 height 29
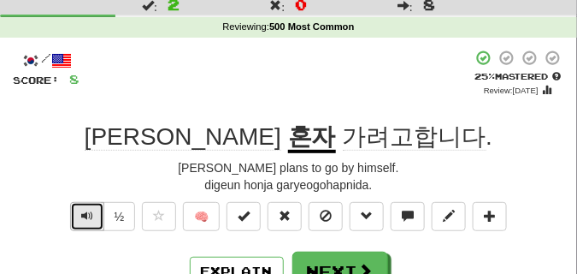
scroll to position [85, 0]
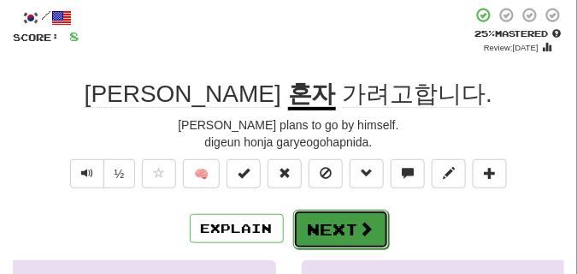
click at [336, 218] on button "Next" at bounding box center [341, 228] width 96 height 39
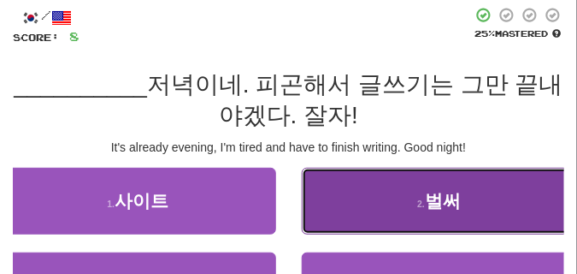
click at [358, 209] on button "2 . 벌써" at bounding box center [440, 201] width 276 height 67
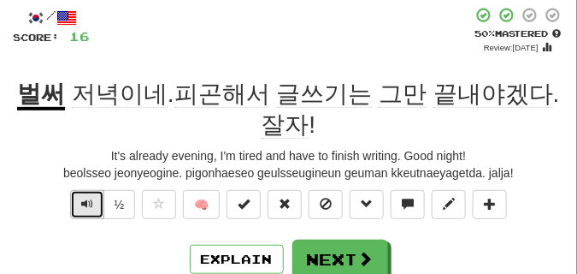
click at [83, 202] on span "Text-to-speech controls" at bounding box center [87, 203] width 12 height 12
click at [95, 205] on button "Text-to-speech controls" at bounding box center [87, 204] width 34 height 29
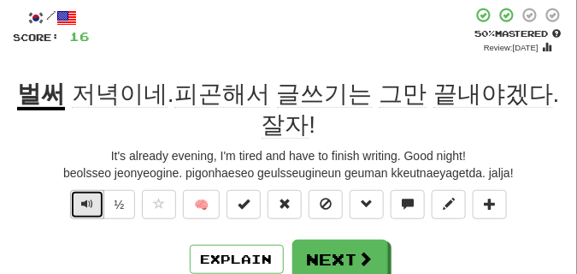
click at [89, 208] on span "Text-to-speech controls" at bounding box center [87, 203] width 12 height 12
click at [80, 203] on button "Text-to-speech controls" at bounding box center [87, 204] width 34 height 29
click at [81, 203] on span "Text-to-speech controls" at bounding box center [87, 203] width 12 height 12
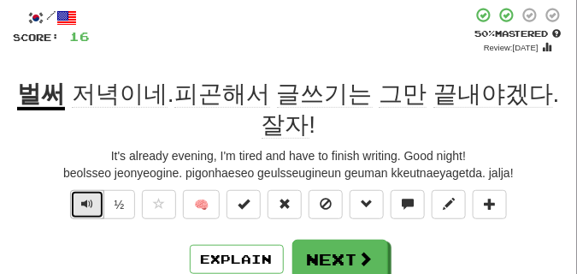
click at [81, 203] on span "Text-to-speech controls" at bounding box center [87, 203] width 12 height 12
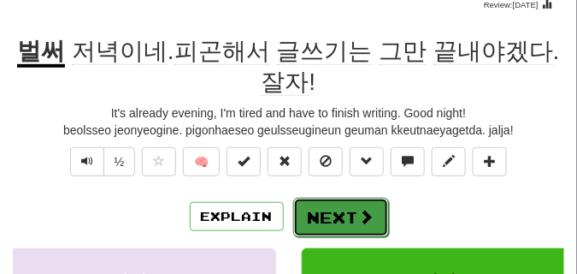
click at [325, 210] on button "Next" at bounding box center [341, 216] width 96 height 39
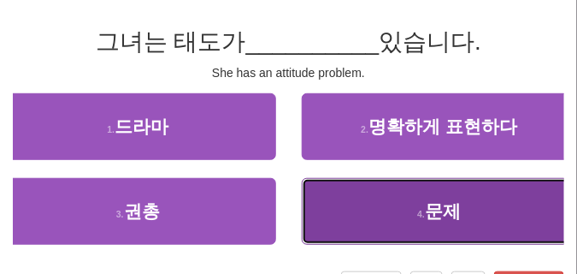
click at [380, 224] on button "4 . 문제" at bounding box center [440, 211] width 276 height 67
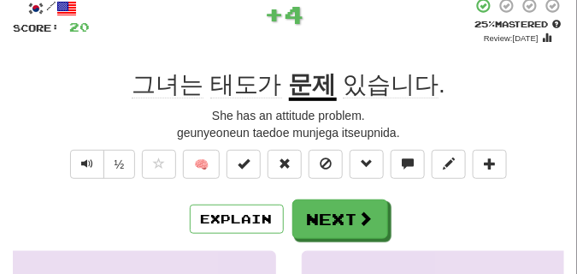
scroll to position [43, 0]
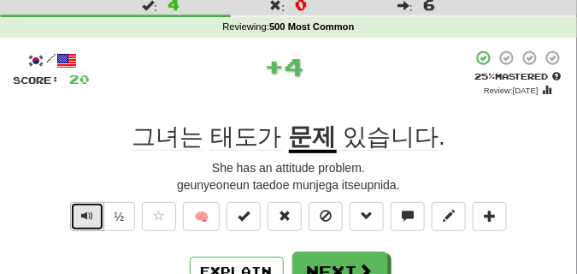
click at [76, 216] on button "Text-to-speech controls" at bounding box center [87, 216] width 34 height 29
click at [84, 213] on span "Text-to-speech controls" at bounding box center [87, 215] width 12 height 12
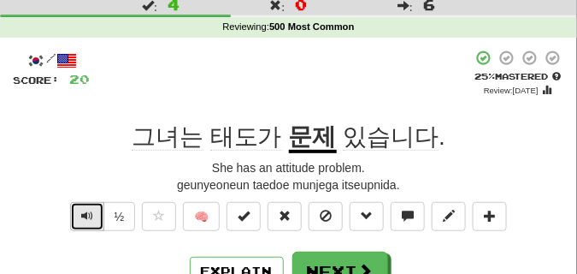
click at [84, 213] on span "Text-to-speech controls" at bounding box center [87, 215] width 12 height 12
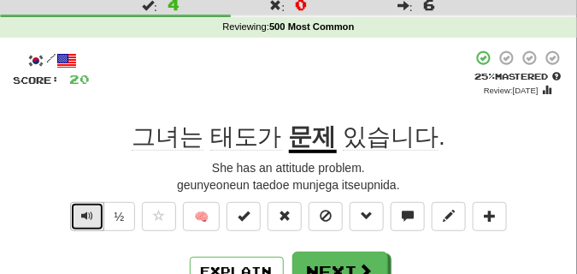
click at [84, 213] on span "Text-to-speech controls" at bounding box center [87, 215] width 12 height 12
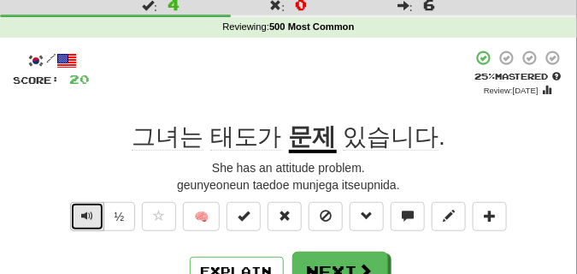
click at [84, 213] on span "Text-to-speech controls" at bounding box center [87, 215] width 12 height 12
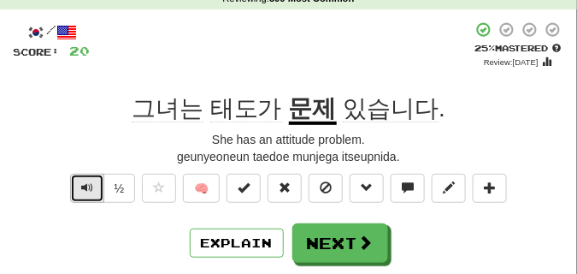
scroll to position [85, 0]
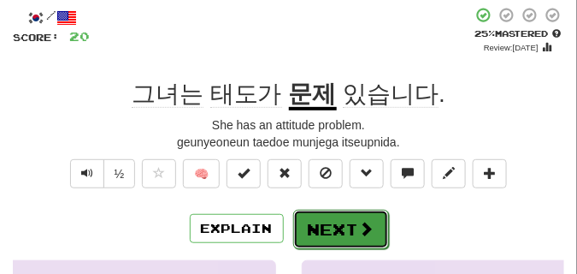
click at [318, 214] on button "Next" at bounding box center [341, 228] width 96 height 39
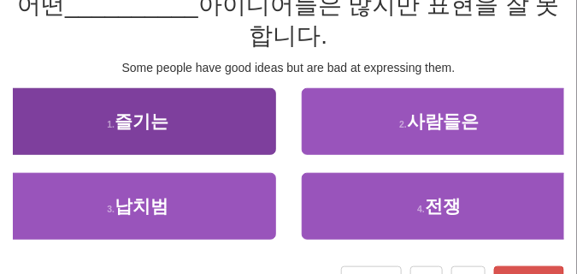
scroll to position [171, 0]
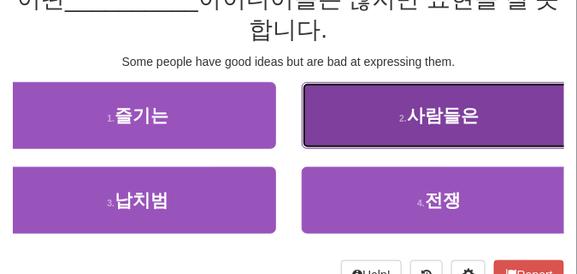
click at [355, 130] on button "2 . 사람들은" at bounding box center [440, 115] width 276 height 67
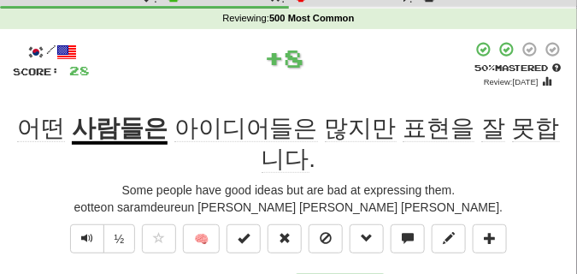
scroll to position [94, 0]
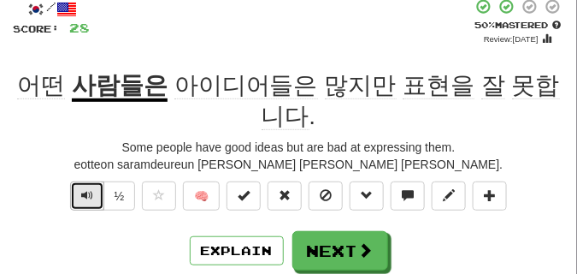
click at [85, 196] on span "Text-to-speech controls" at bounding box center [87, 195] width 12 height 12
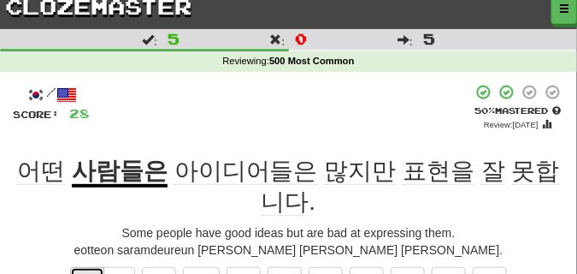
scroll to position [51, 0]
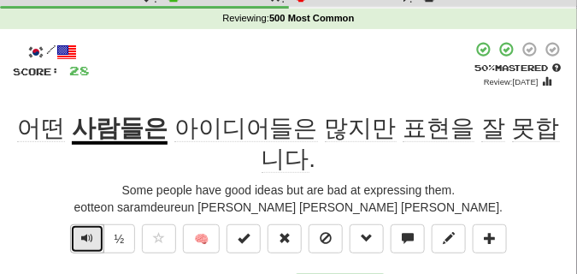
click at [90, 240] on span "Text-to-speech controls" at bounding box center [87, 238] width 12 height 12
click at [85, 239] on span "Text-to-speech controls" at bounding box center [87, 238] width 12 height 12
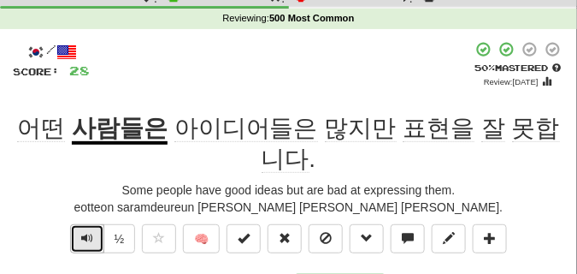
click at [85, 239] on span "Text-to-speech controls" at bounding box center [87, 238] width 12 height 12
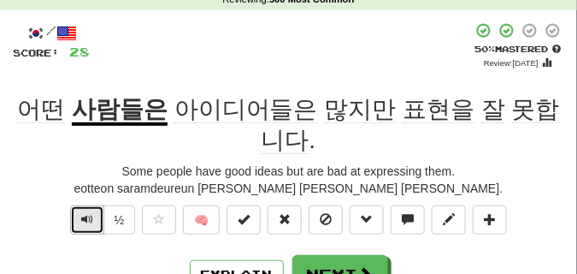
scroll to position [85, 0]
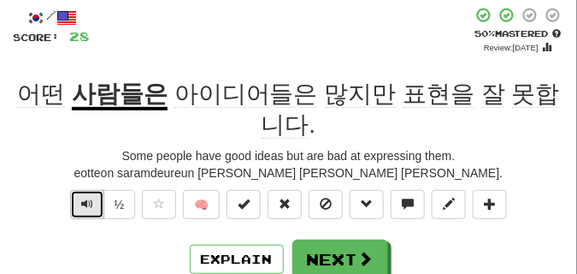
click at [85, 208] on span "Text-to-speech controls" at bounding box center [87, 203] width 12 height 12
click at [85, 207] on span "Text-to-speech controls" at bounding box center [87, 203] width 12 height 12
click at [84, 207] on span "Text-to-speech controls" at bounding box center [87, 203] width 12 height 12
click at [83, 207] on span "Text-to-speech controls" at bounding box center [87, 203] width 12 height 12
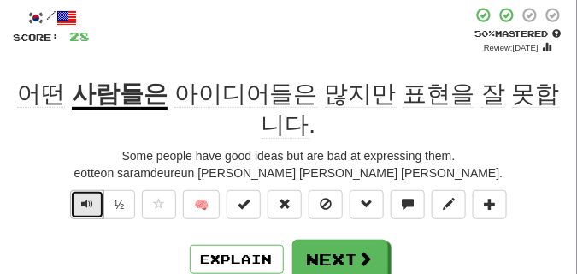
scroll to position [128, 0]
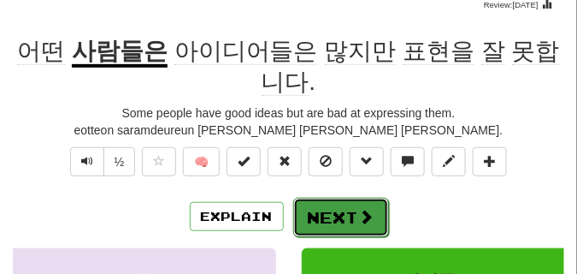
click at [339, 215] on button "Next" at bounding box center [341, 216] width 96 height 39
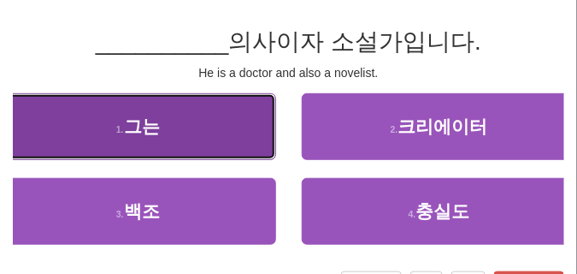
click at [242, 138] on button "1 . 그는" at bounding box center [138, 126] width 276 height 67
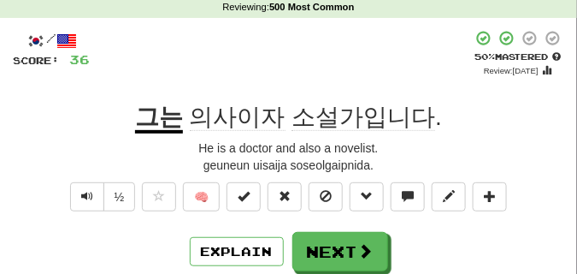
scroll to position [43, 0]
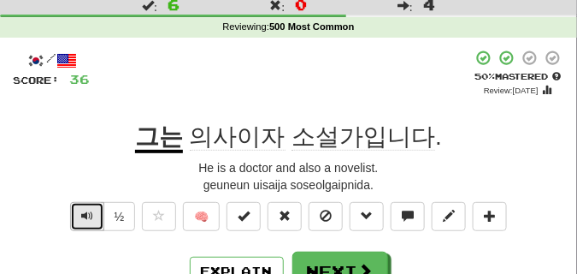
click at [91, 215] on span "Text-to-speech controls" at bounding box center [87, 215] width 12 height 12
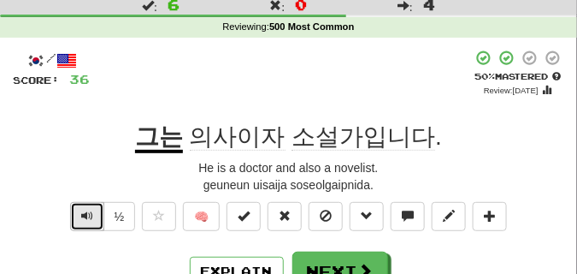
click at [91, 215] on span "Text-to-speech controls" at bounding box center [87, 215] width 12 height 12
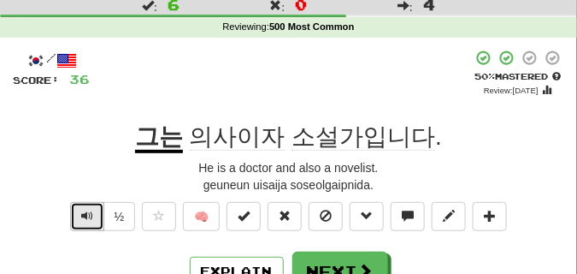
click at [91, 215] on span "Text-to-speech controls" at bounding box center [87, 215] width 12 height 12
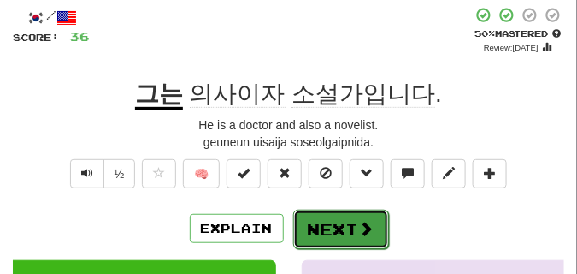
click at [305, 215] on button "Next" at bounding box center [341, 228] width 96 height 39
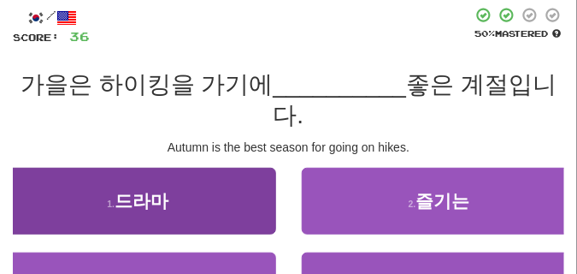
scroll to position [128, 0]
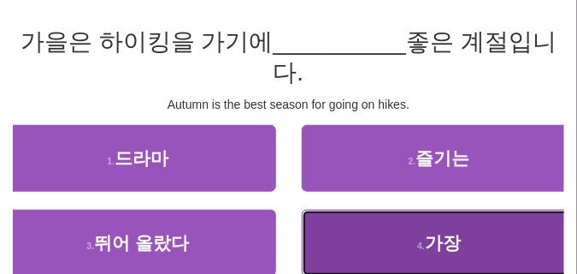
click at [383, 235] on button "4 . 가장" at bounding box center [440, 242] width 276 height 67
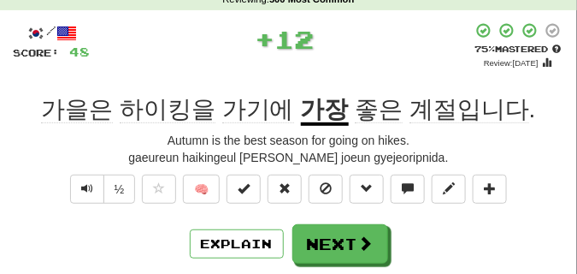
scroll to position [85, 0]
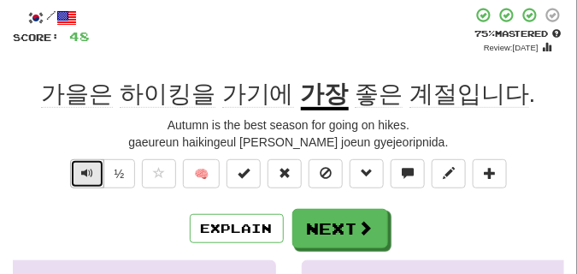
click at [84, 170] on span "Text-to-speech controls" at bounding box center [87, 173] width 12 height 12
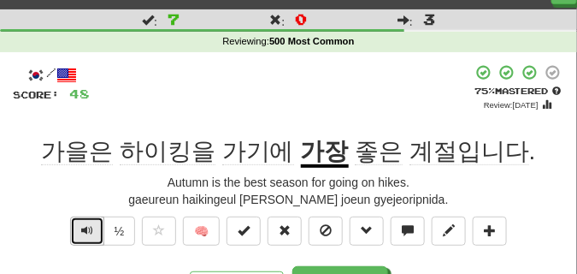
scroll to position [43, 0]
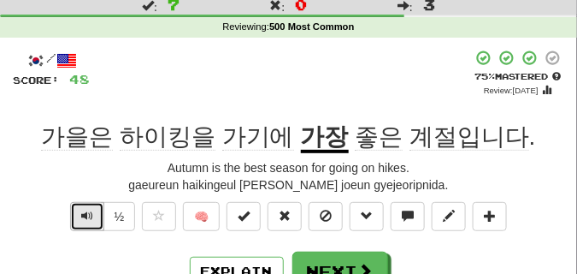
click at [86, 209] on span "Text-to-speech controls" at bounding box center [87, 215] width 12 height 12
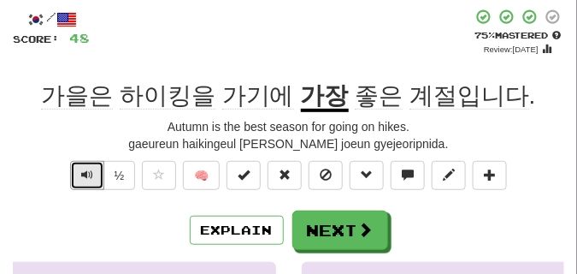
scroll to position [85, 0]
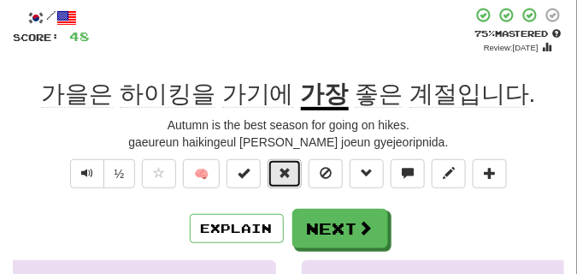
click at [280, 174] on span at bounding box center [285, 173] width 12 height 12
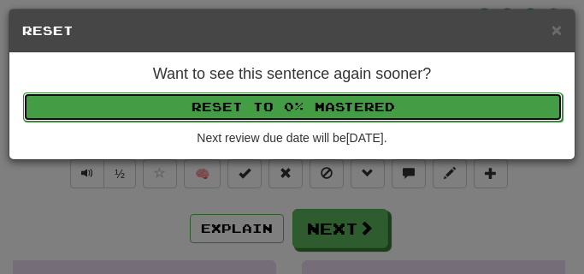
click at [281, 111] on button "Reset to 0% Mastered" at bounding box center [292, 106] width 539 height 29
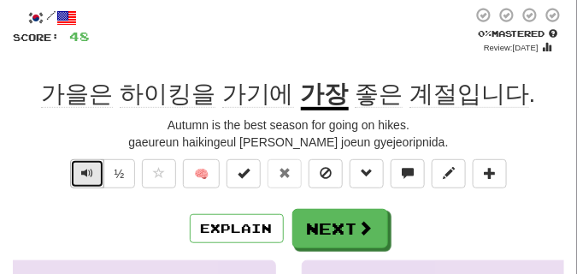
click at [89, 181] on button "Text-to-speech controls" at bounding box center [87, 173] width 34 height 29
click at [86, 174] on span "Text-to-speech controls" at bounding box center [87, 173] width 12 height 12
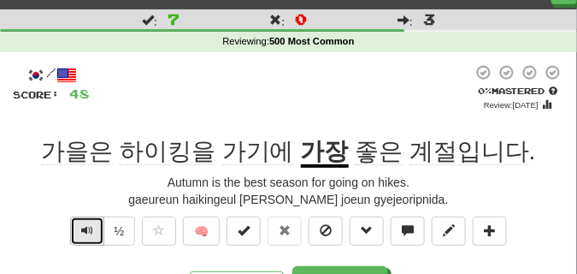
scroll to position [43, 0]
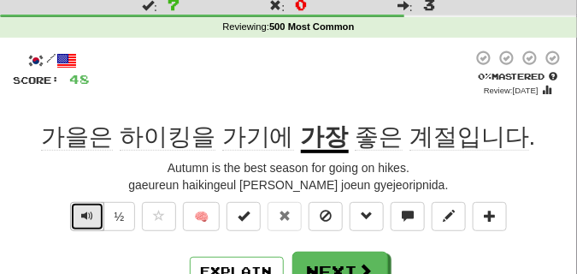
click at [93, 217] on button "Text-to-speech controls" at bounding box center [87, 216] width 34 height 29
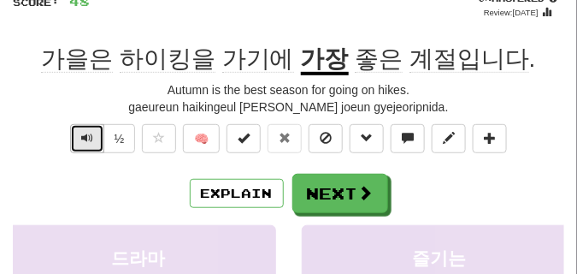
scroll to position [128, 0]
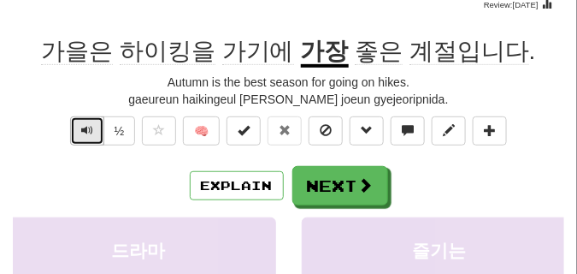
click at [93, 134] on button "Text-to-speech controls" at bounding box center [87, 130] width 34 height 29
click at [93, 135] on button "Text-to-speech controls" at bounding box center [87, 130] width 34 height 29
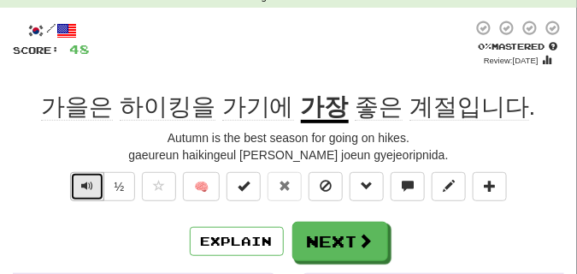
scroll to position [85, 0]
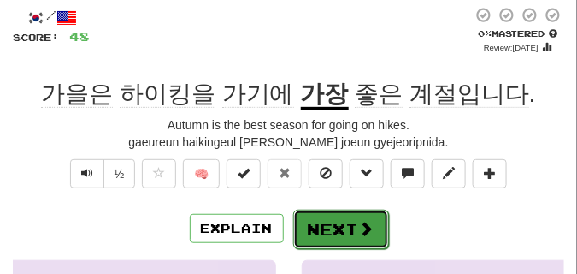
click at [309, 213] on button "Next" at bounding box center [341, 228] width 96 height 39
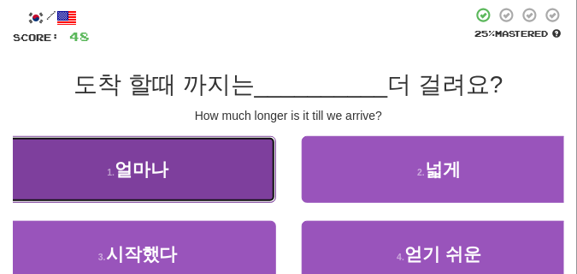
click at [199, 169] on button "1 . 얼마나" at bounding box center [138, 169] width 276 height 67
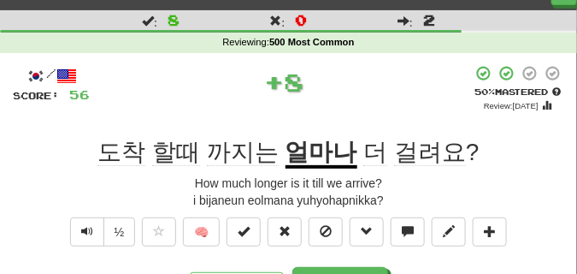
scroll to position [43, 0]
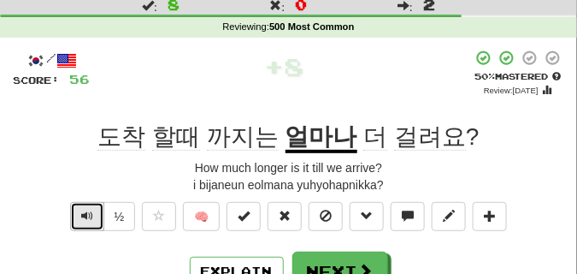
click at [91, 209] on span "Text-to-speech controls" at bounding box center [87, 215] width 12 height 12
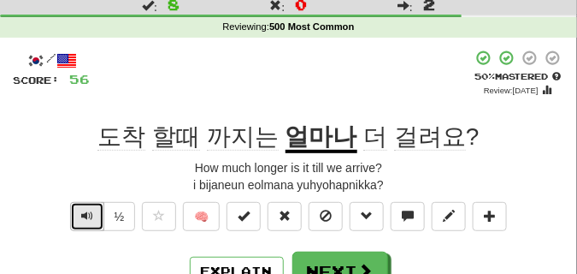
click at [91, 209] on span "Text-to-speech controls" at bounding box center [87, 215] width 12 height 12
click at [90, 209] on span "Text-to-speech controls" at bounding box center [87, 215] width 12 height 12
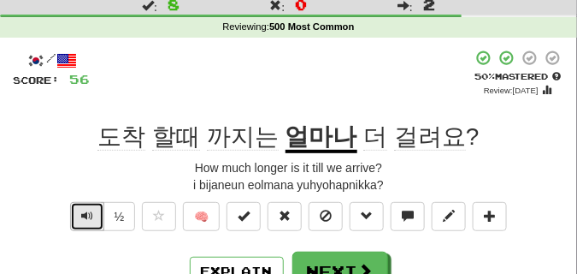
click at [81, 219] on span "Text-to-speech controls" at bounding box center [87, 215] width 12 height 12
click at [81, 213] on span "Text-to-speech controls" at bounding box center [87, 215] width 12 height 12
click at [81, 212] on span "Text-to-speech controls" at bounding box center [87, 215] width 12 height 12
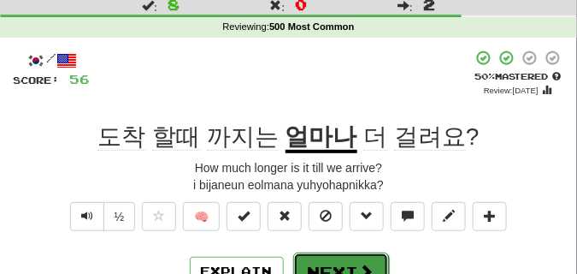
click at [346, 261] on button "Next" at bounding box center [341, 271] width 96 height 39
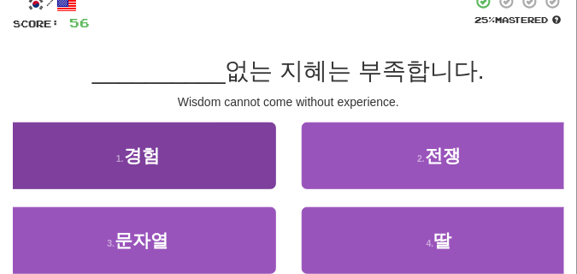
scroll to position [85, 0]
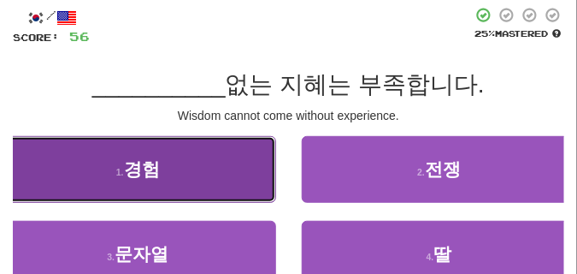
click at [202, 186] on button "1 . 경험" at bounding box center [138, 169] width 276 height 67
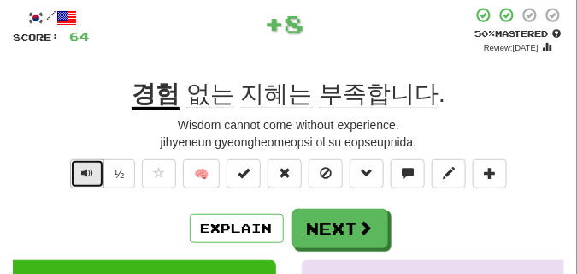
click at [88, 171] on span "Text-to-speech controls" at bounding box center [87, 173] width 12 height 12
click at [87, 171] on span "Text-to-speech controls" at bounding box center [87, 173] width 12 height 12
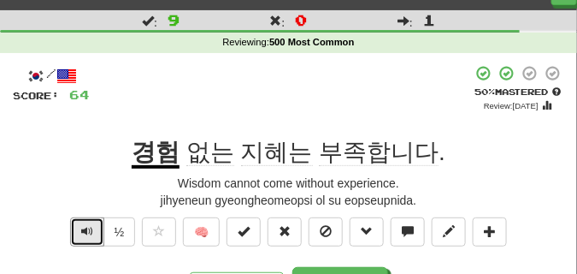
scroll to position [43, 0]
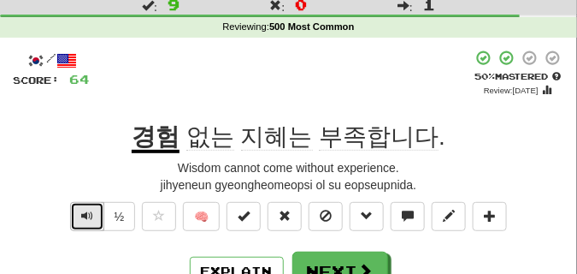
click at [91, 211] on span "Text-to-speech controls" at bounding box center [87, 215] width 12 height 12
click at [81, 209] on span "Text-to-speech controls" at bounding box center [87, 215] width 12 height 12
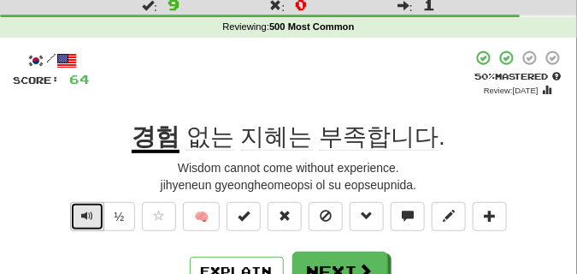
click at [81, 209] on span "Text-to-speech controls" at bounding box center [87, 215] width 12 height 12
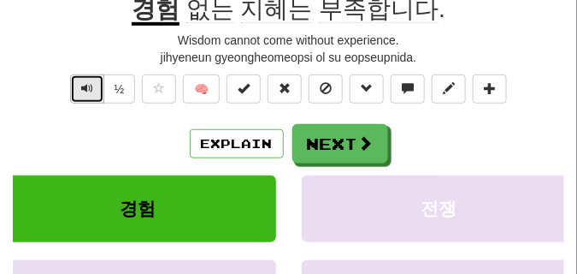
scroll to position [171, 0]
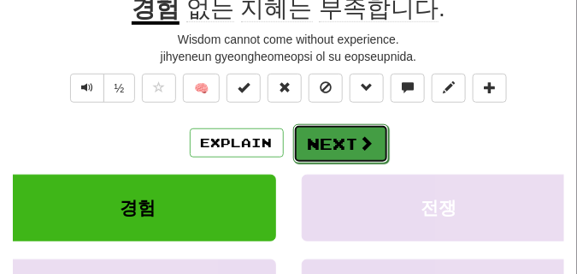
click at [359, 142] on span at bounding box center [366, 142] width 15 height 15
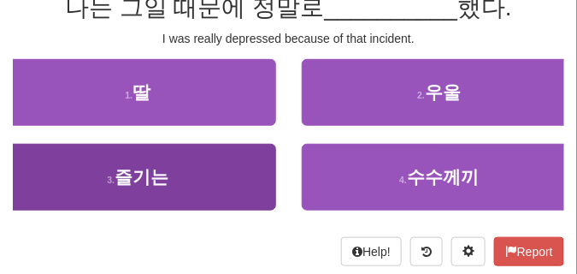
scroll to position [77, 0]
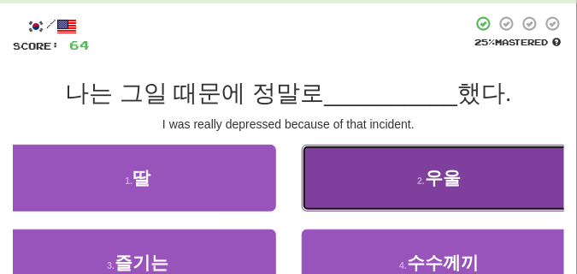
click at [439, 185] on span "우울" at bounding box center [443, 178] width 36 height 20
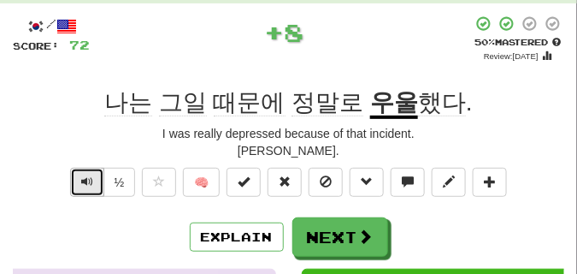
click at [94, 180] on button "Text-to-speech controls" at bounding box center [87, 182] width 34 height 29
click at [93, 180] on button "Text-to-speech controls" at bounding box center [87, 182] width 34 height 29
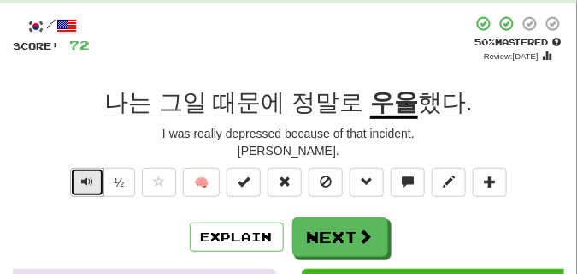
click at [88, 180] on span "Text-to-speech controls" at bounding box center [87, 181] width 12 height 12
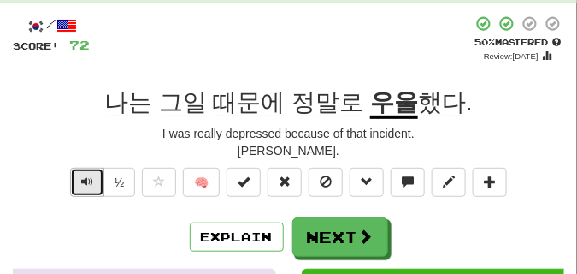
click at [88, 179] on span "Text-to-speech controls" at bounding box center [87, 181] width 12 height 12
click at [89, 177] on span "Text-to-speech controls" at bounding box center [87, 181] width 12 height 12
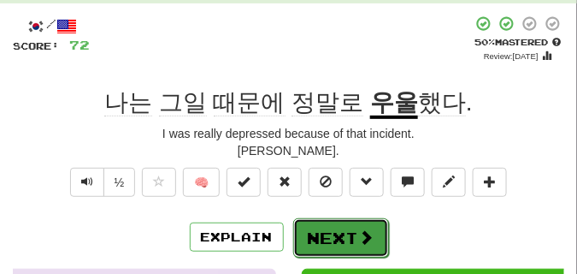
click at [318, 222] on button "Next" at bounding box center [341, 237] width 96 height 39
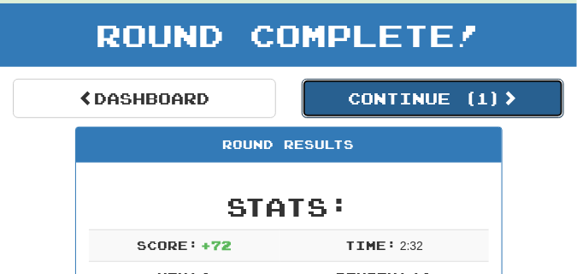
click at [391, 100] on button "Continue ( 1 )" at bounding box center [433, 98] width 263 height 39
